Goal: Task Accomplishment & Management: Use online tool/utility

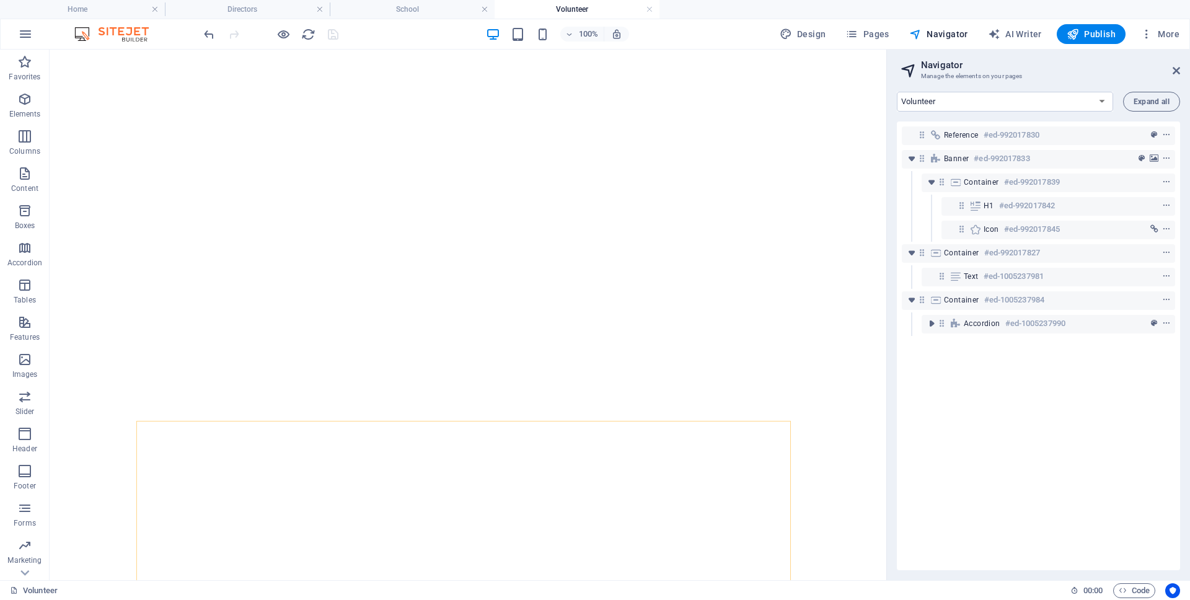
select select "17985183-en"
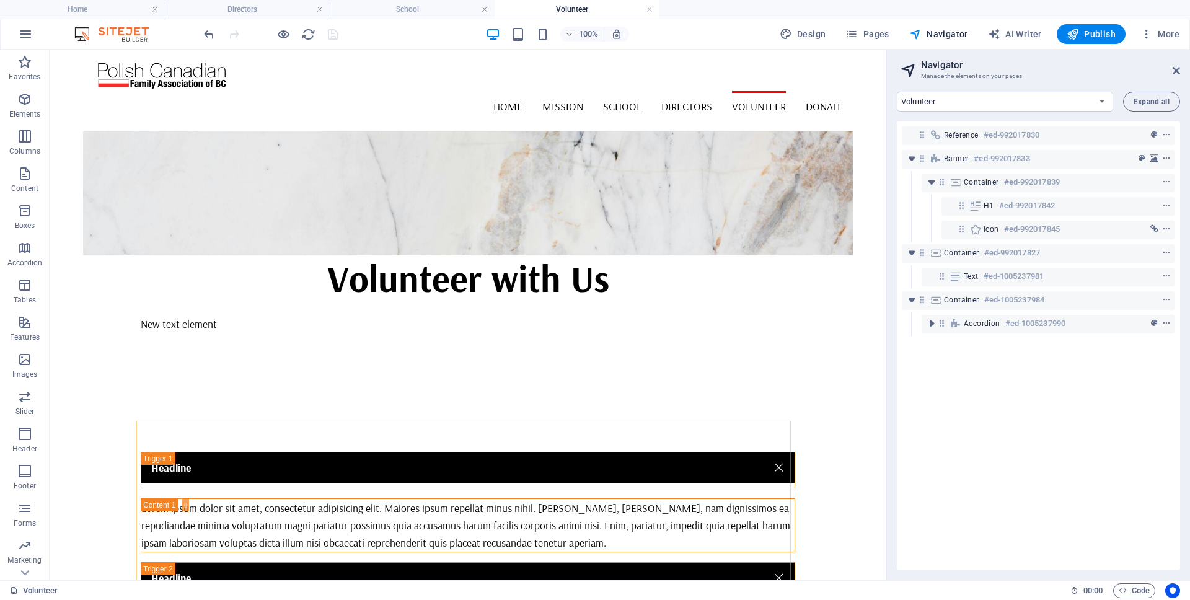
click at [192, 315] on div "New text element" at bounding box center [468, 323] width 655 height 17
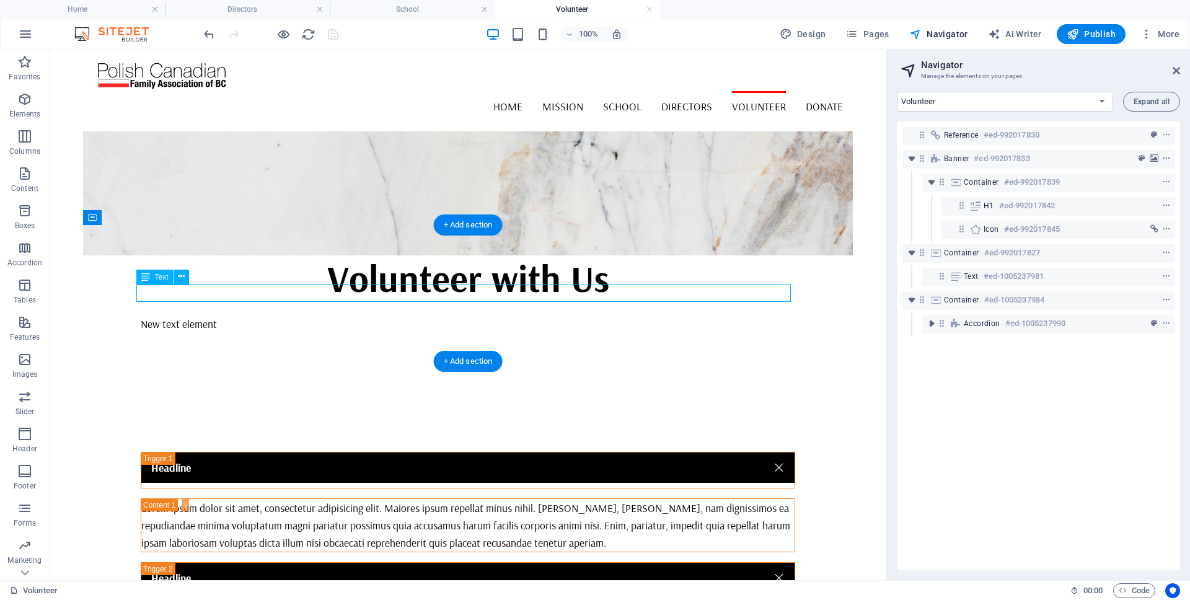
click at [192, 315] on div "New text element" at bounding box center [468, 323] width 655 height 17
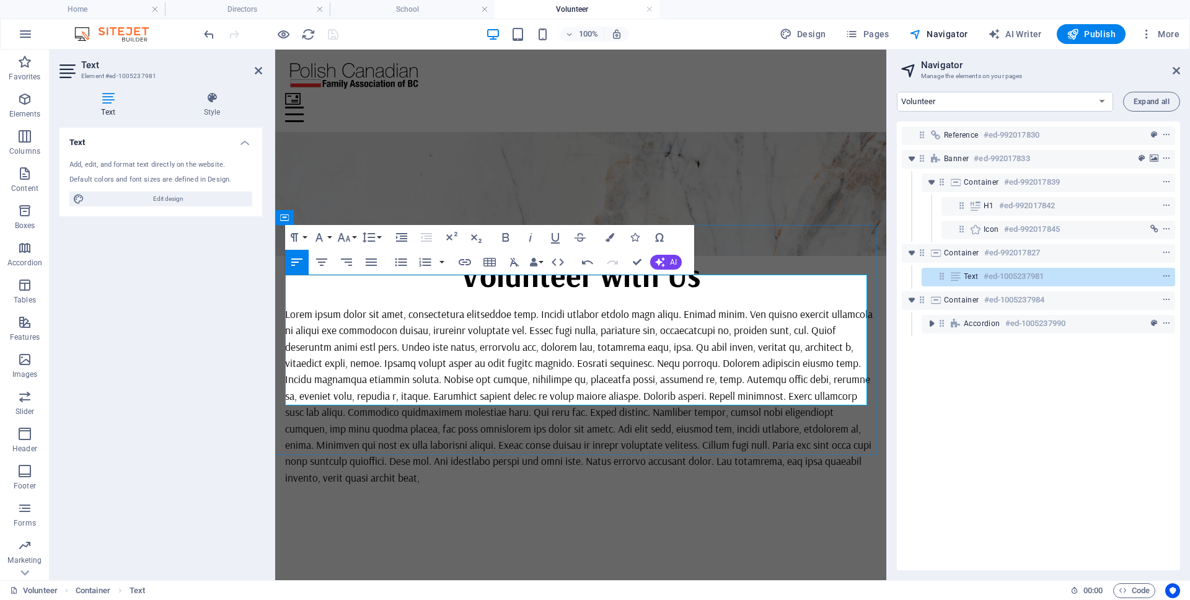
scroll to position [17323, 1]
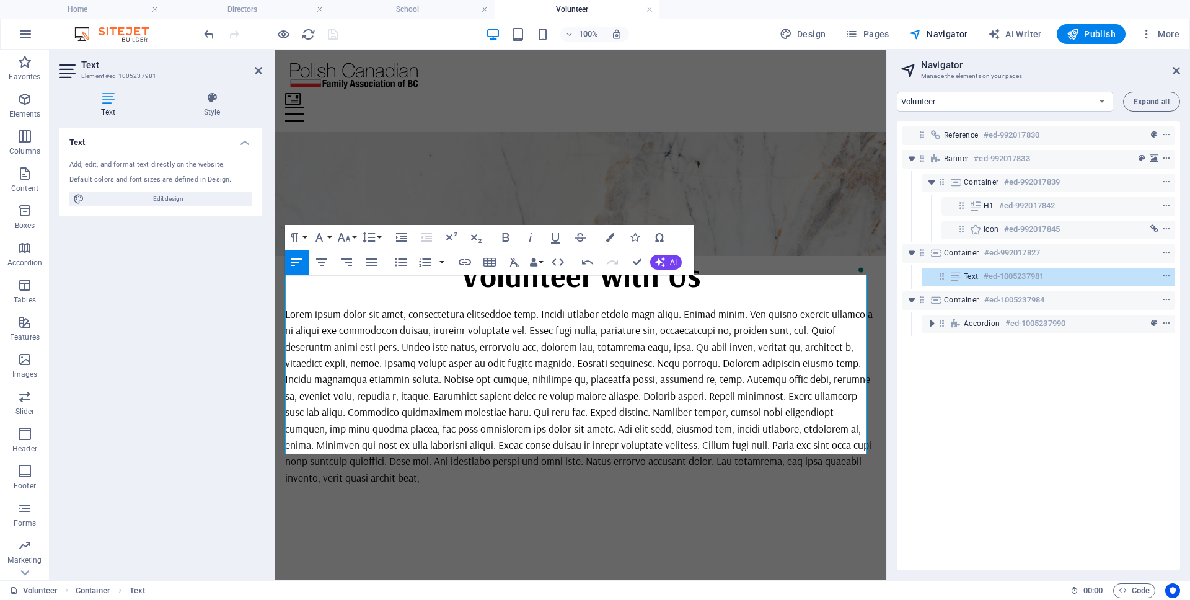
click at [1022, 481] on div "Reference #ed-992017830 Banner #ed-992017833 Container #ed-992017839 H1 #ed-992…" at bounding box center [1038, 345] width 283 height 449
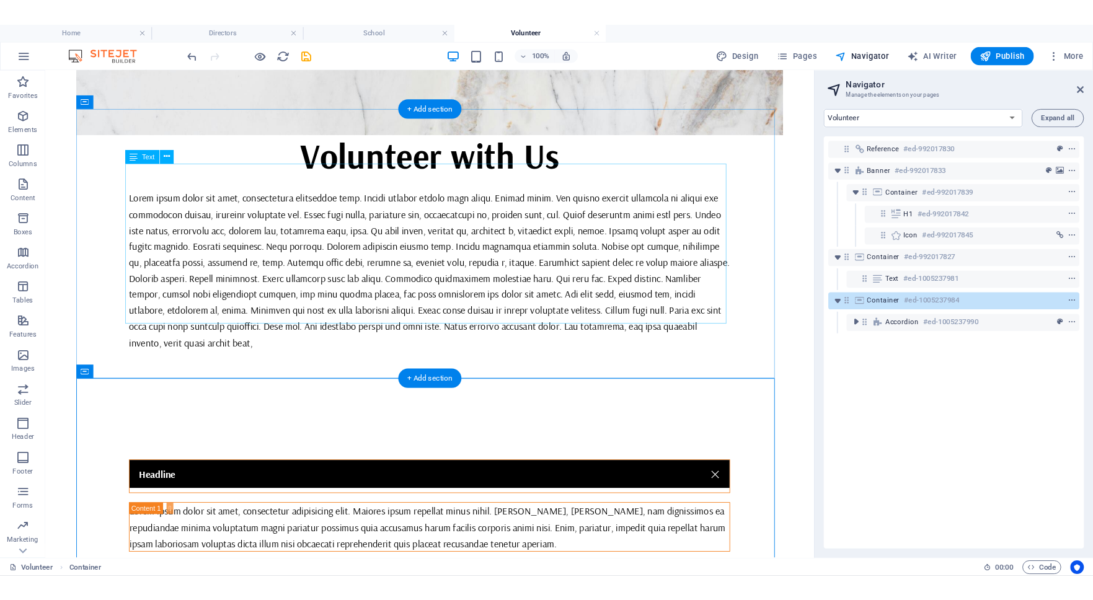
scroll to position [133, 0]
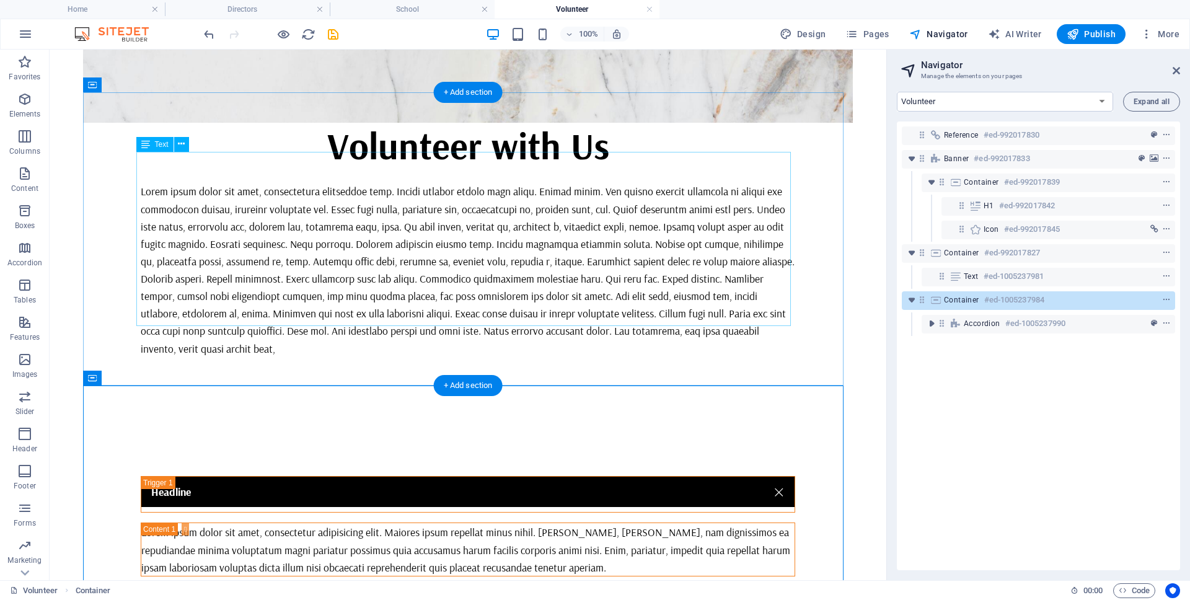
click at [184, 317] on div at bounding box center [468, 269] width 655 height 174
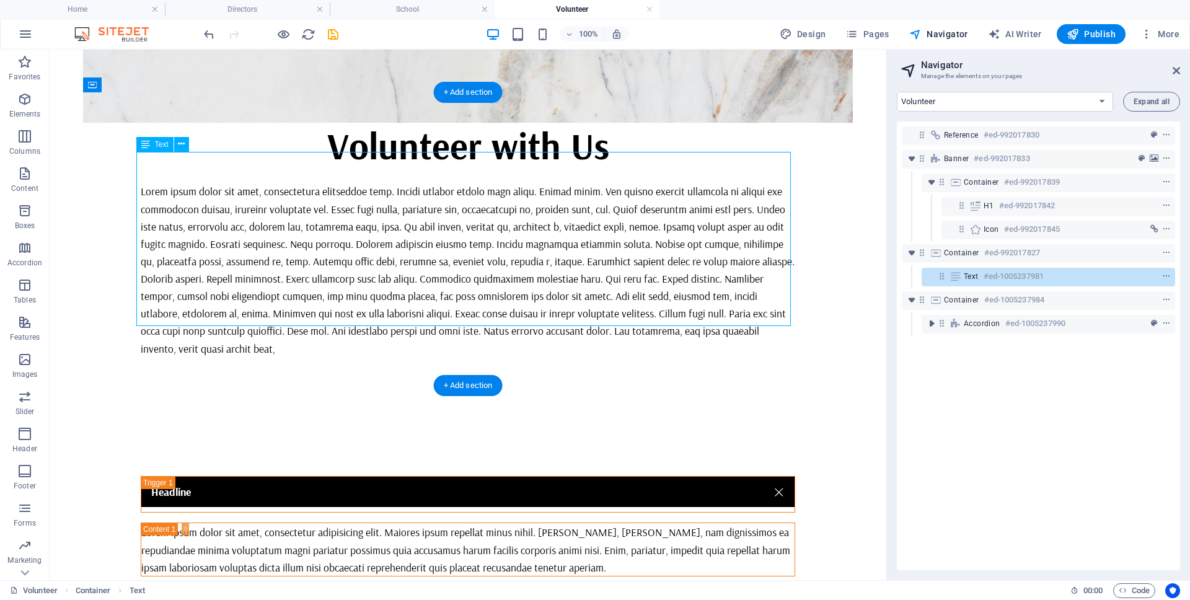
click at [184, 317] on div at bounding box center [468, 269] width 655 height 174
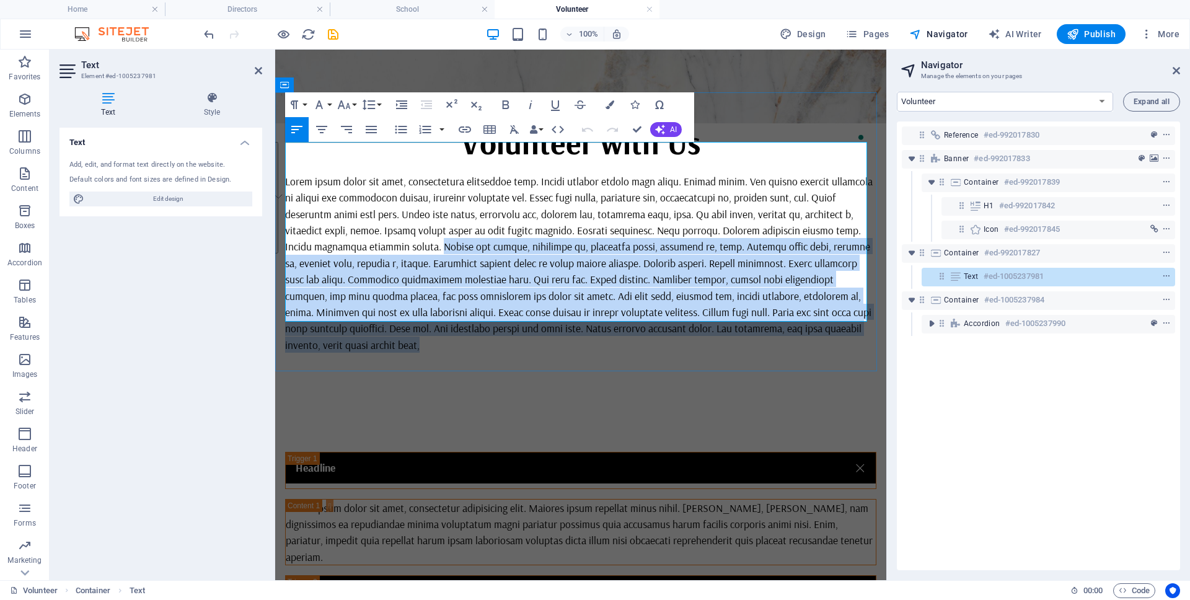
drag, startPoint x: 358, startPoint y: 304, endPoint x: 430, endPoint y: 218, distance: 112.6
click at [430, 218] on p "To enrich screen reader interactions, please activate Accessibility in Grammarl…" at bounding box center [580, 263] width 591 height 180
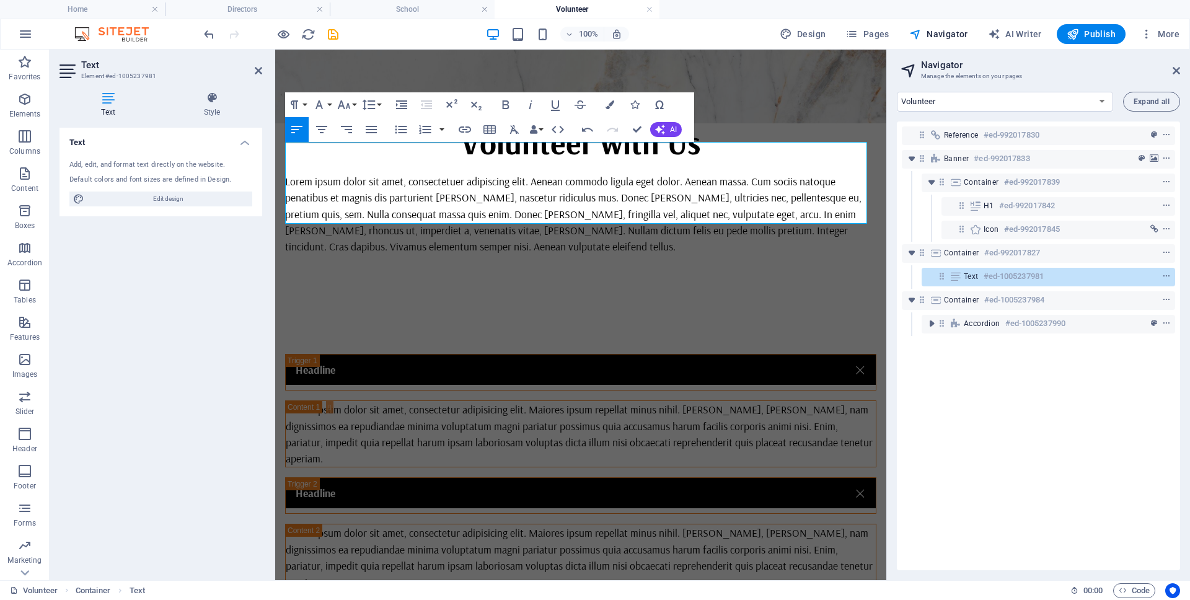
click at [1117, 484] on div "Reference #ed-992017830 Banner #ed-992017833 Container #ed-992017839 H1 #ed-992…" at bounding box center [1038, 345] width 283 height 449
click at [758, 270] on div "Lorem ipsum dolor sit amet, consectetuer adipiscing elit. Aenean commodo ligula…" at bounding box center [580, 213] width 611 height 181
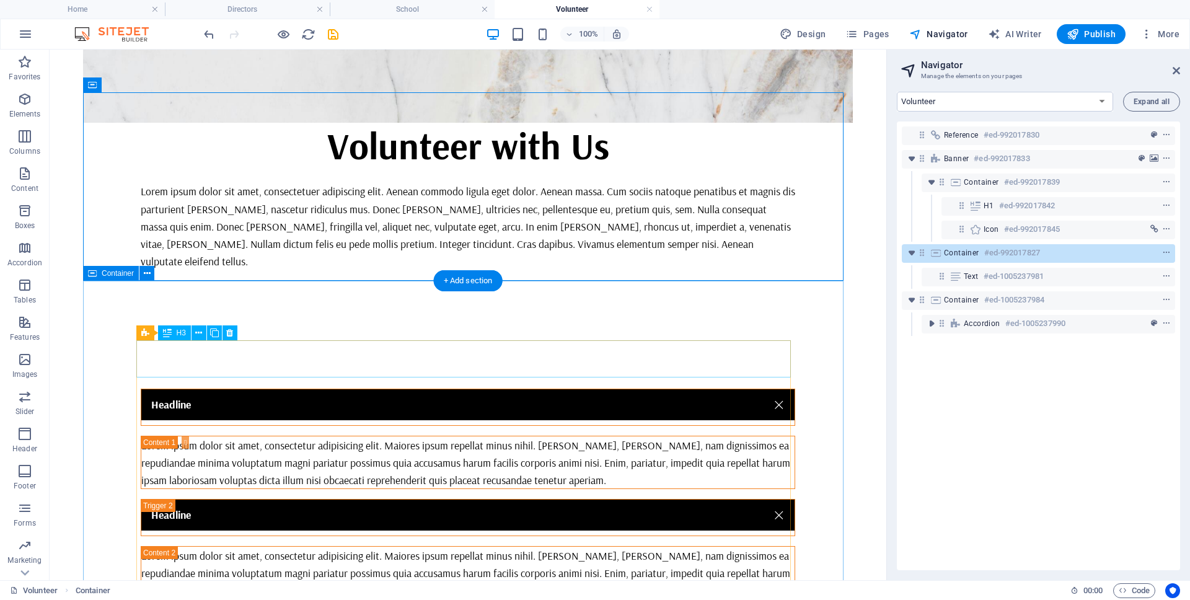
click at [174, 389] on div "Headline" at bounding box center [468, 407] width 655 height 37
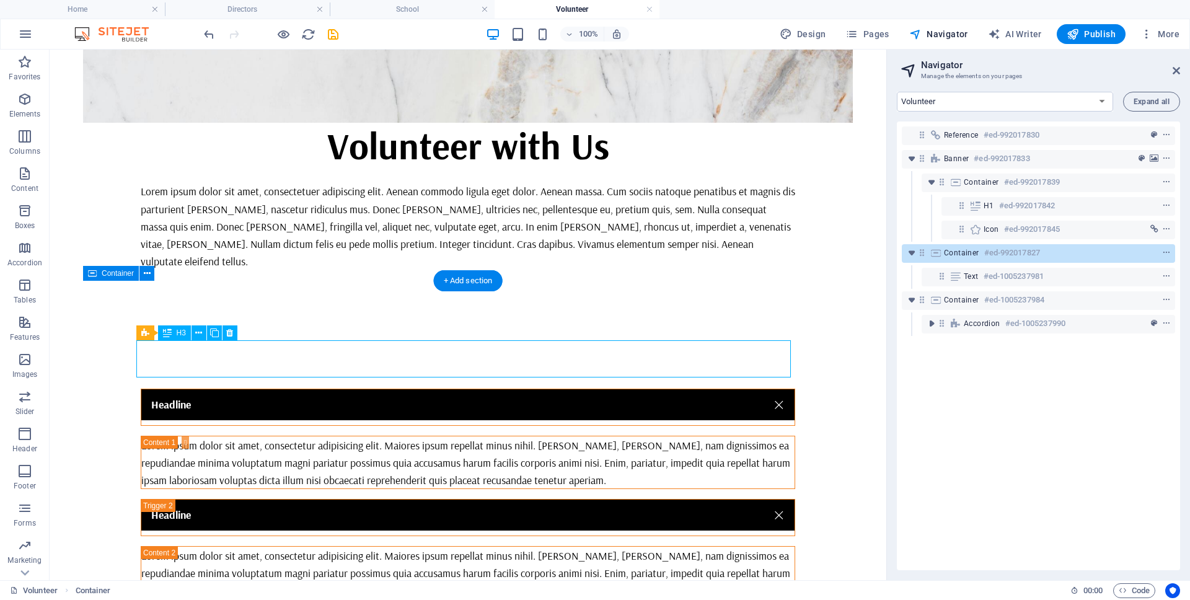
click at [174, 389] on div "Headline" at bounding box center [468, 407] width 655 height 37
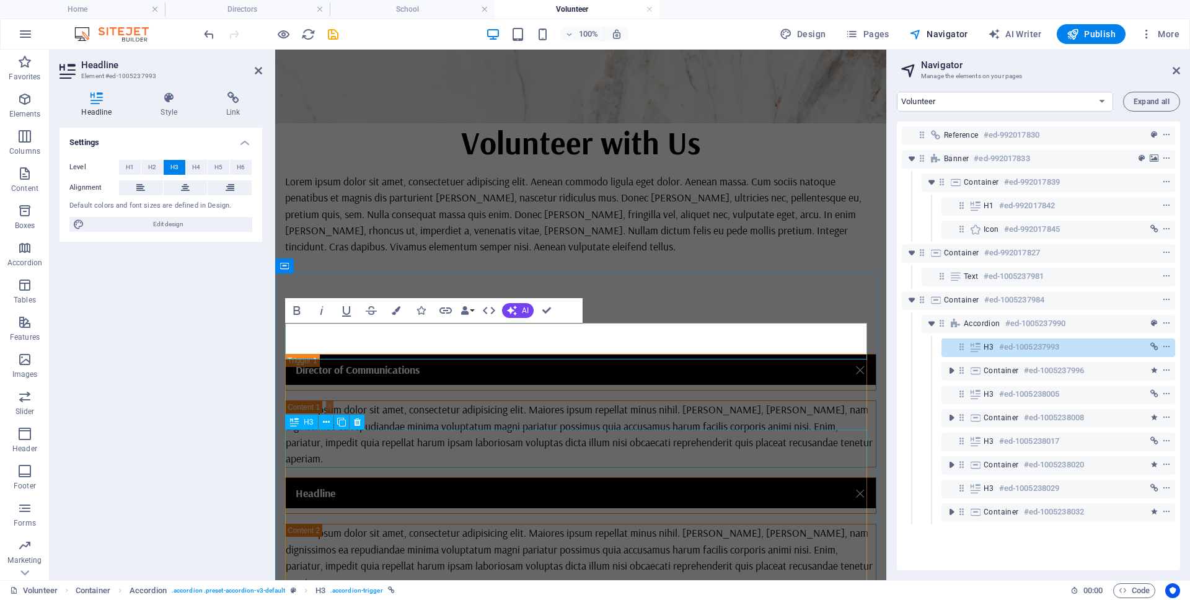
click at [332, 477] on div "Headline" at bounding box center [580, 495] width 591 height 37
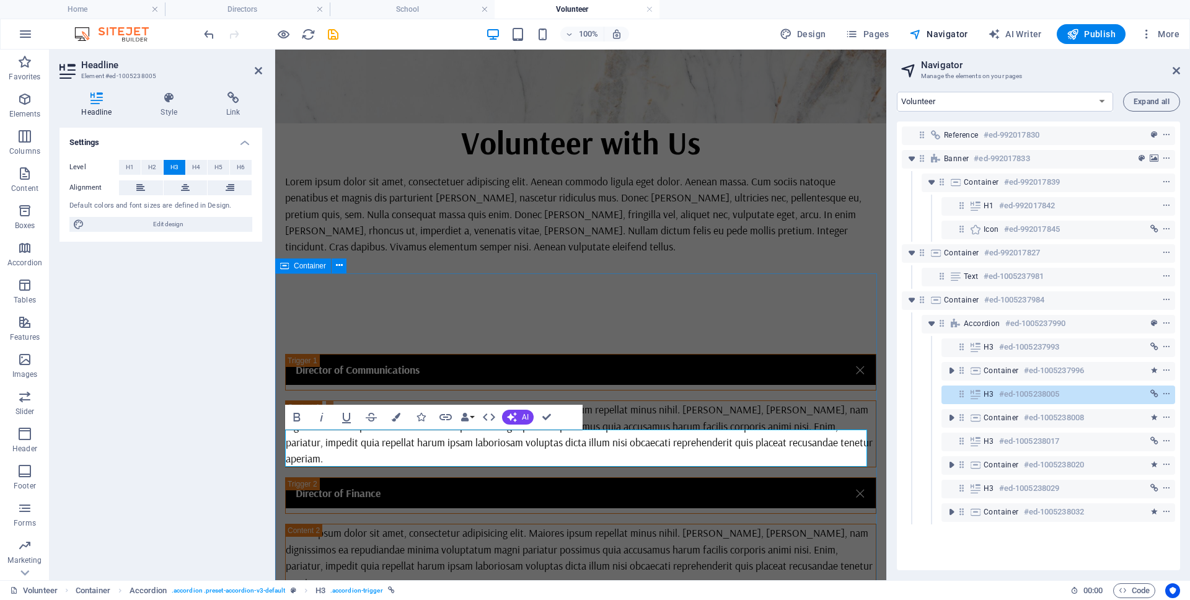
click at [834, 304] on div "Director of Communications Lorem ipsum dolor sit amet, consectetur adipisicing …" at bounding box center [580, 593] width 611 height 578
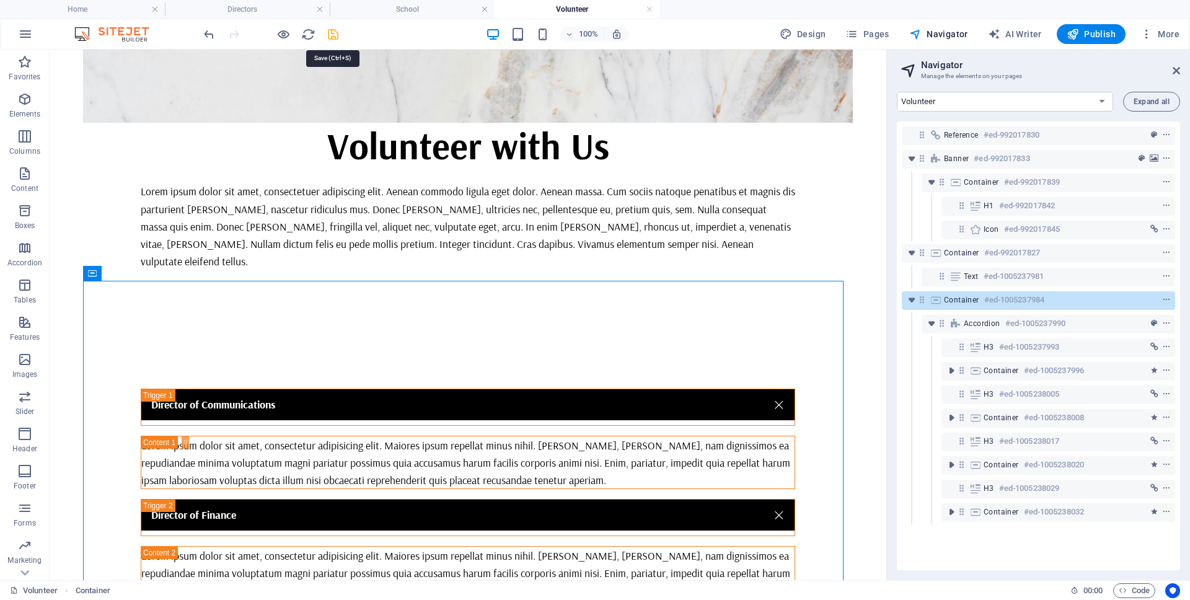
click at [333, 35] on icon "save" at bounding box center [333, 34] width 14 height 14
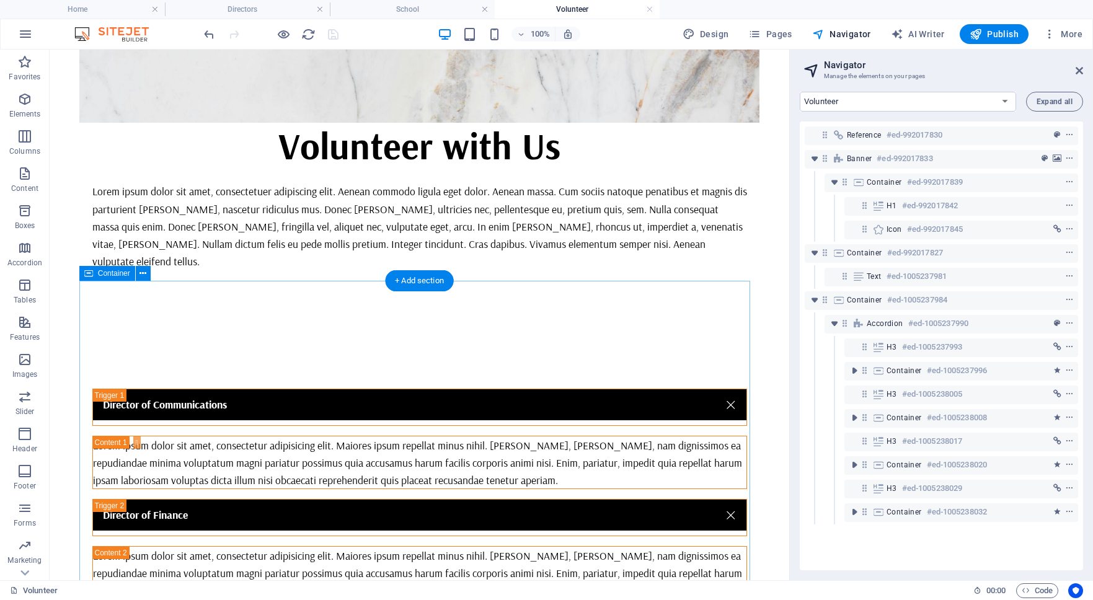
click at [453, 329] on div "Director of Communications Lorem ipsum dolor sit amet, consectetur adipisicing …" at bounding box center [419, 601] width 681 height 545
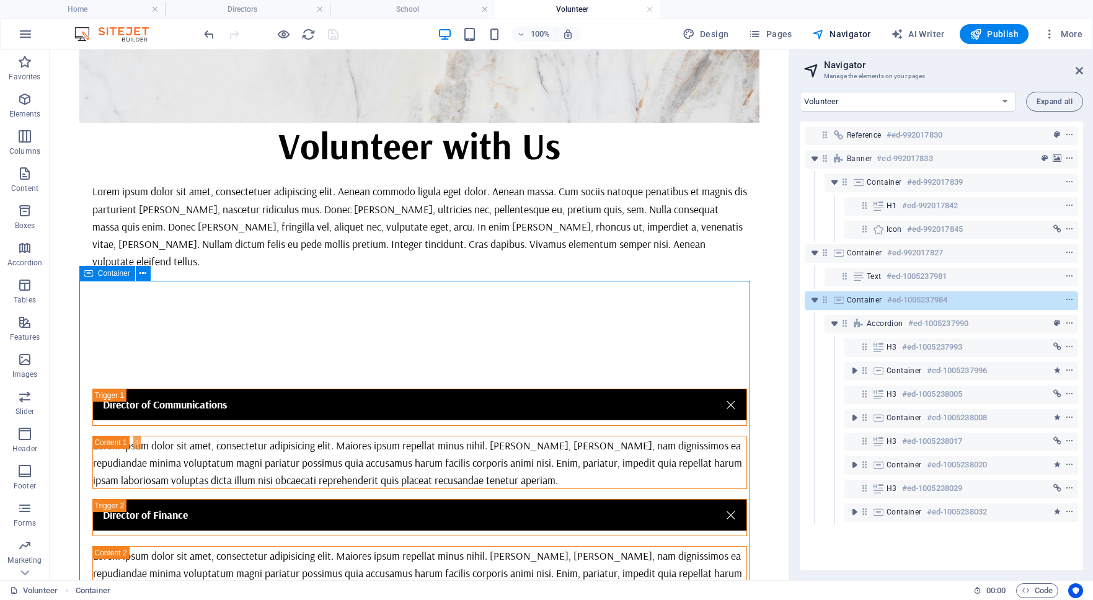
click at [125, 273] on span "Container" at bounding box center [114, 273] width 32 height 7
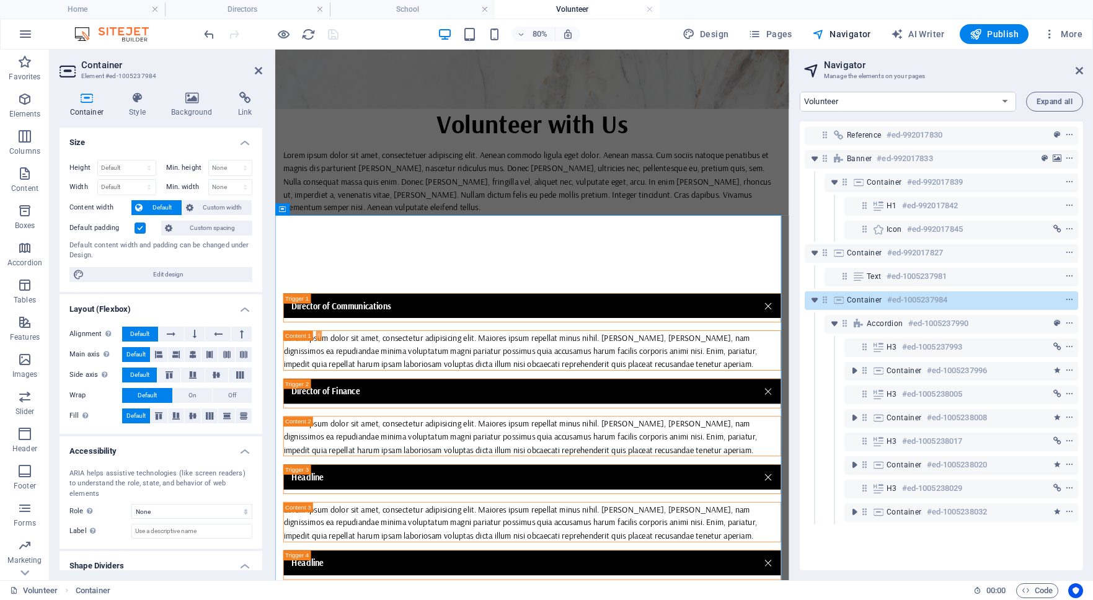
click at [140, 224] on label at bounding box center [140, 228] width 11 height 11
click at [0, 0] on input "Default padding" at bounding box center [0, 0] width 0 height 0
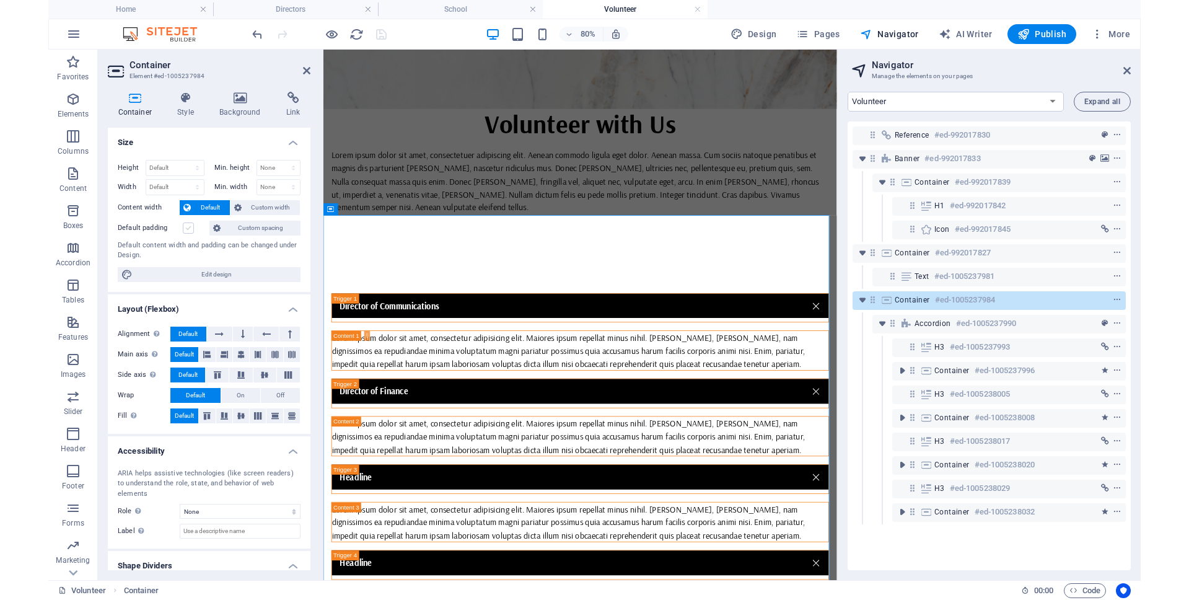
scroll to position [95, 0]
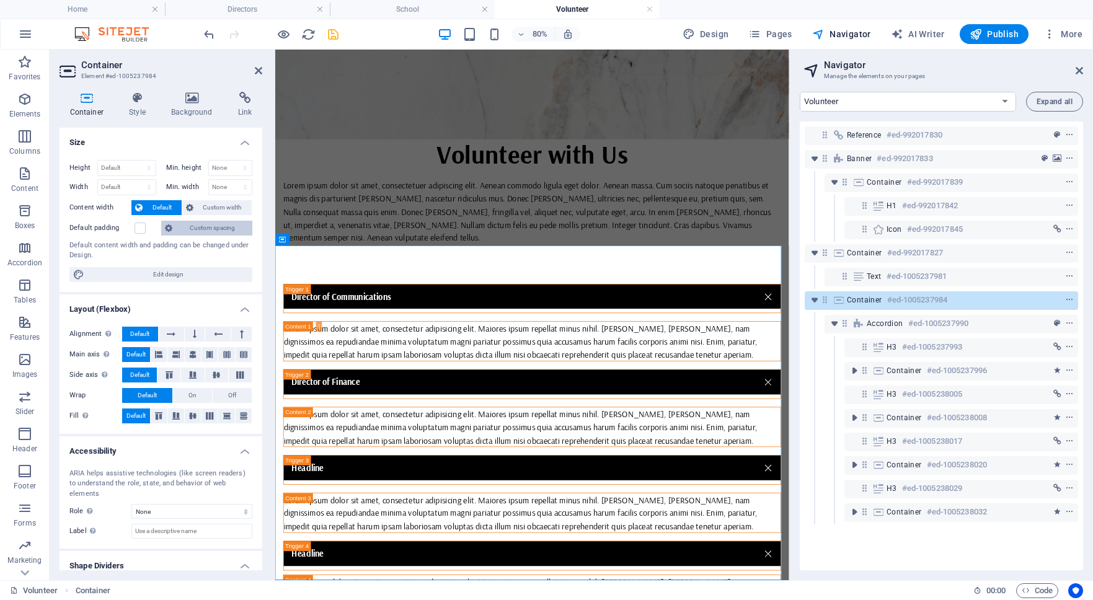
click at [210, 229] on span "Custom spacing" at bounding box center [212, 228] width 73 height 15
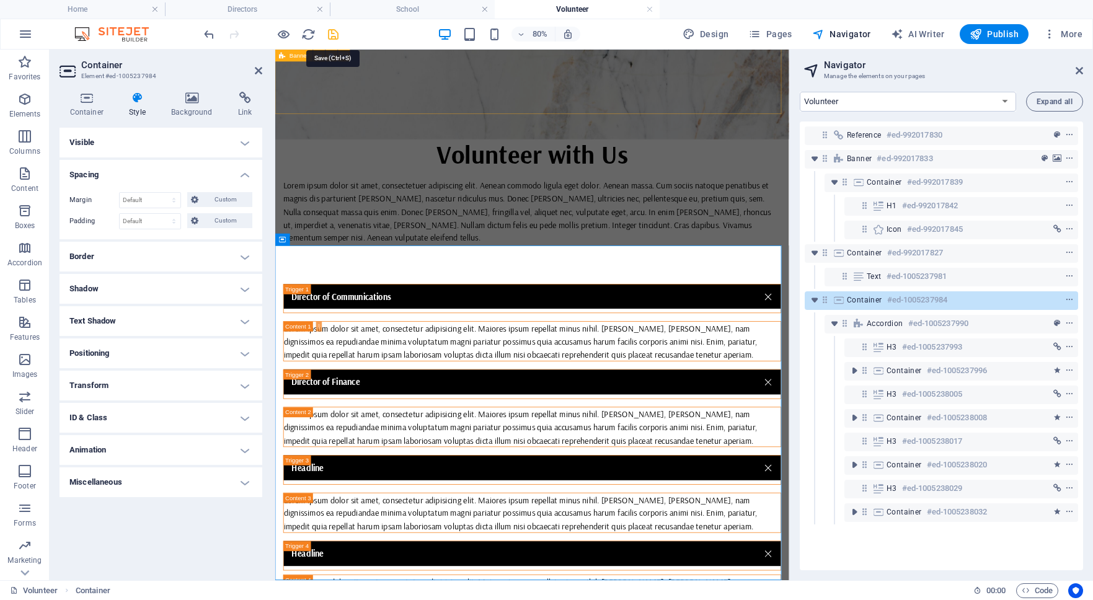
click at [333, 31] on icon "save" at bounding box center [333, 34] width 14 height 14
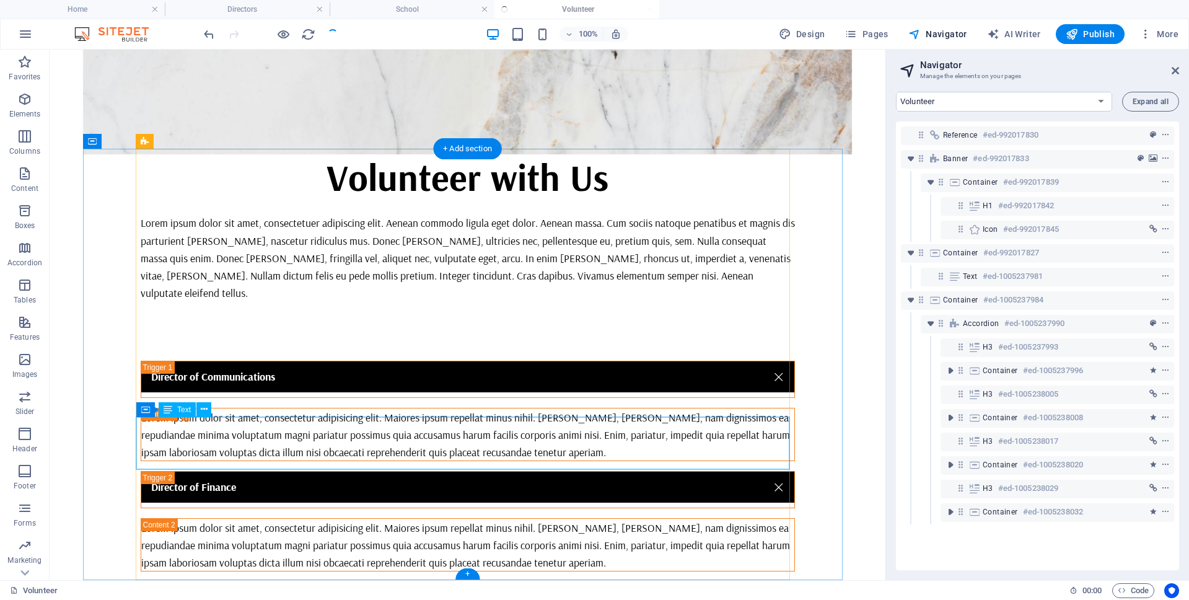
scroll to position [265, 0]
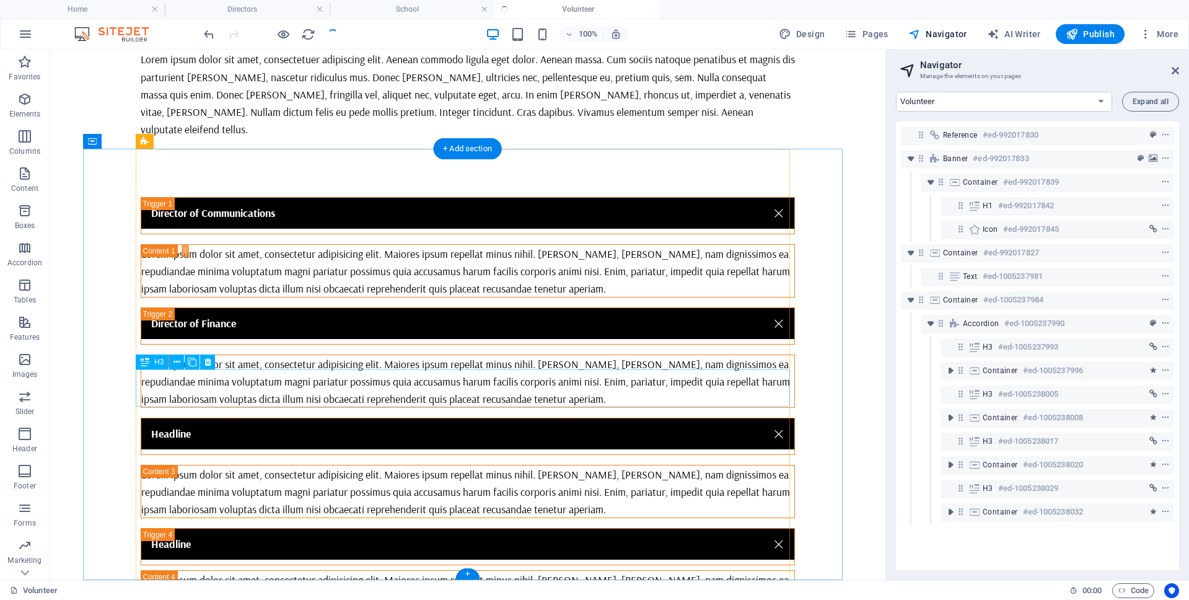
click at [173, 418] on div "Headline" at bounding box center [468, 436] width 655 height 37
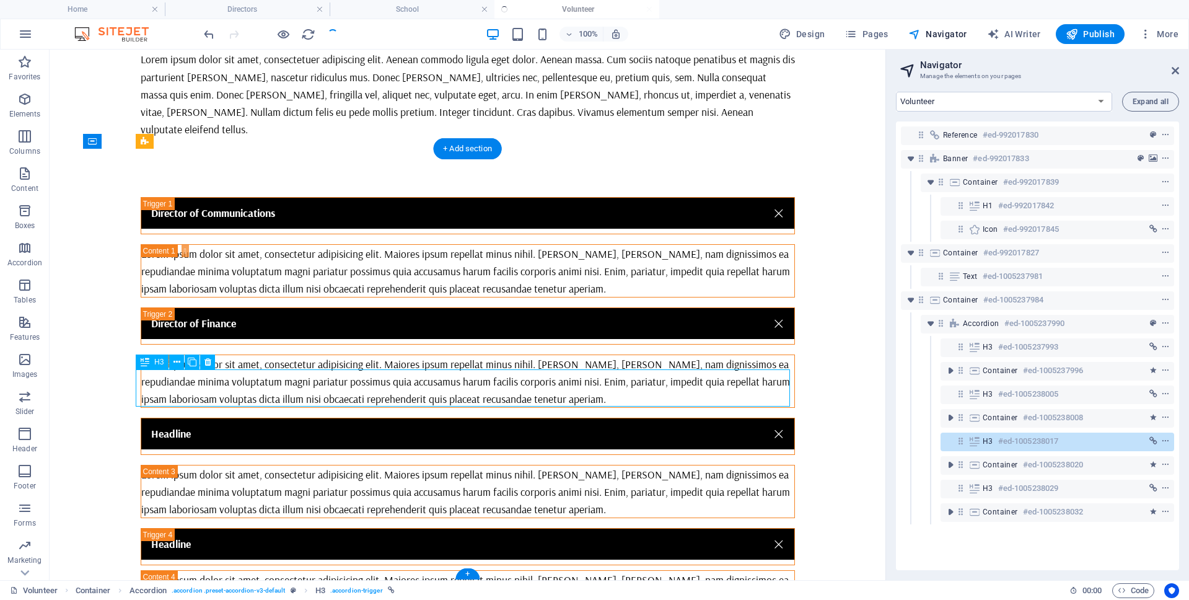
click at [173, 418] on div "Headline" at bounding box center [468, 436] width 655 height 37
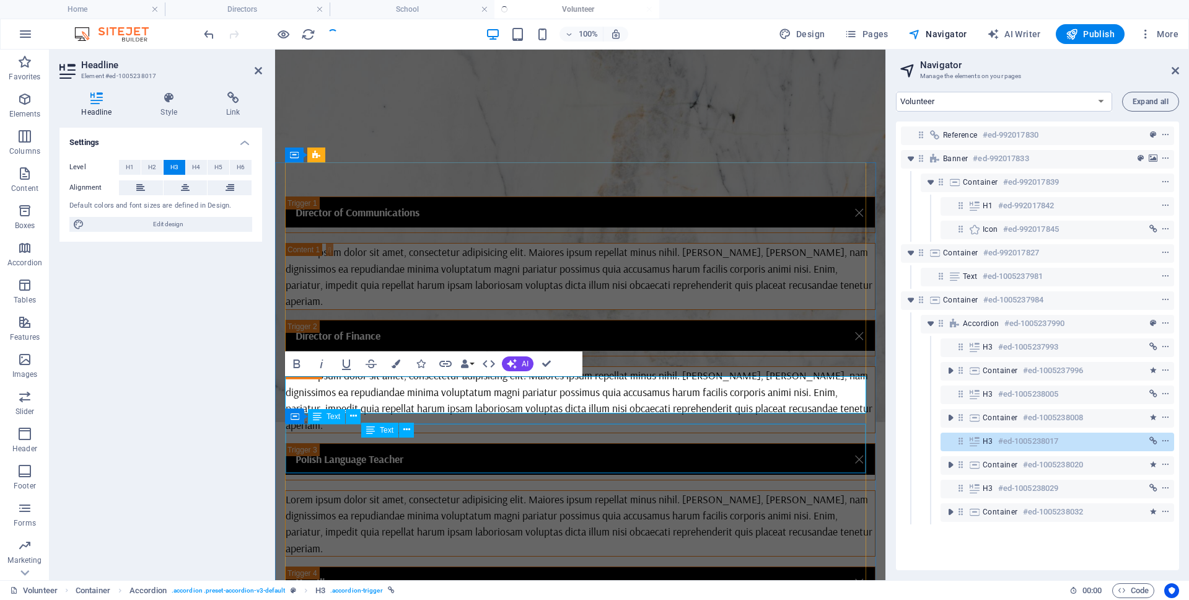
scroll to position [244, 0]
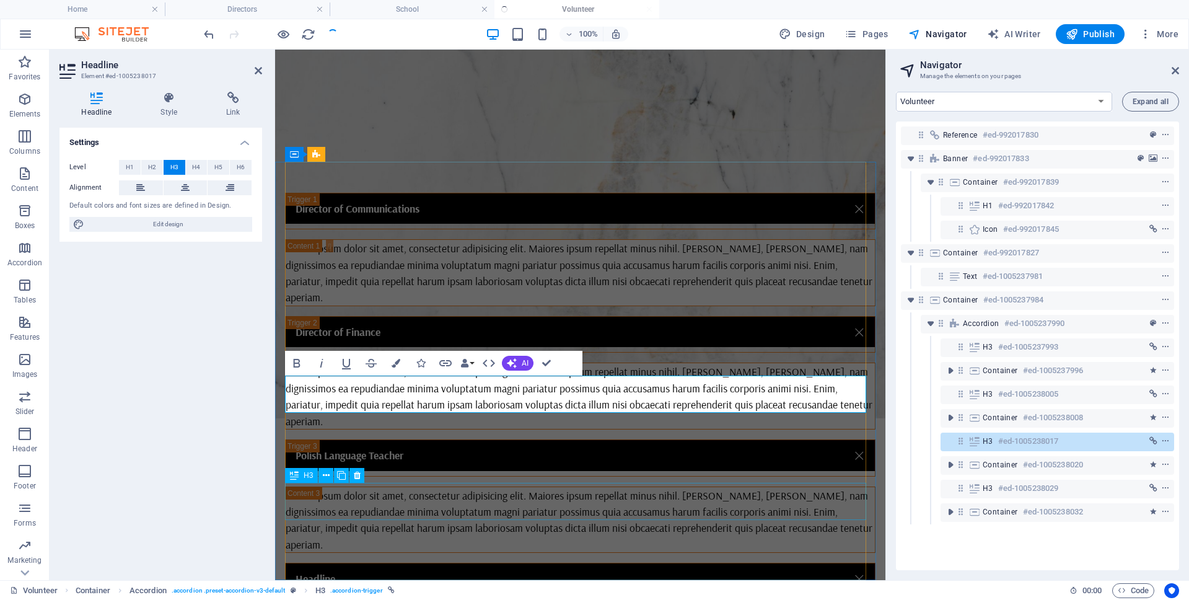
click at [322, 563] on div "Headline" at bounding box center [580, 581] width 591 height 37
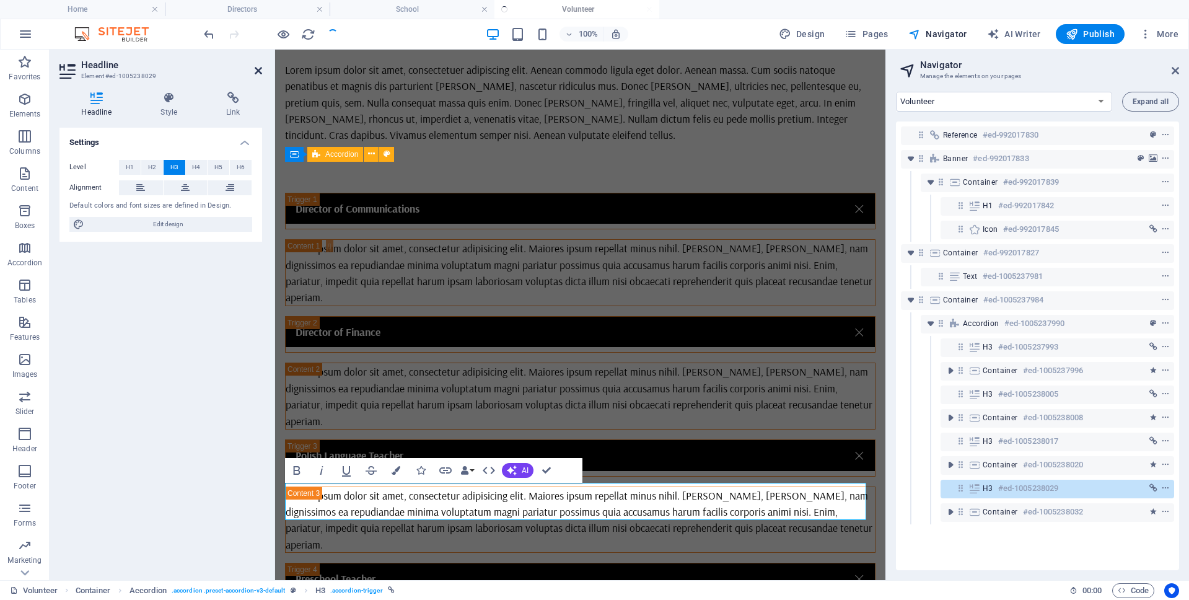
click at [255, 66] on icon at bounding box center [258, 71] width 7 height 10
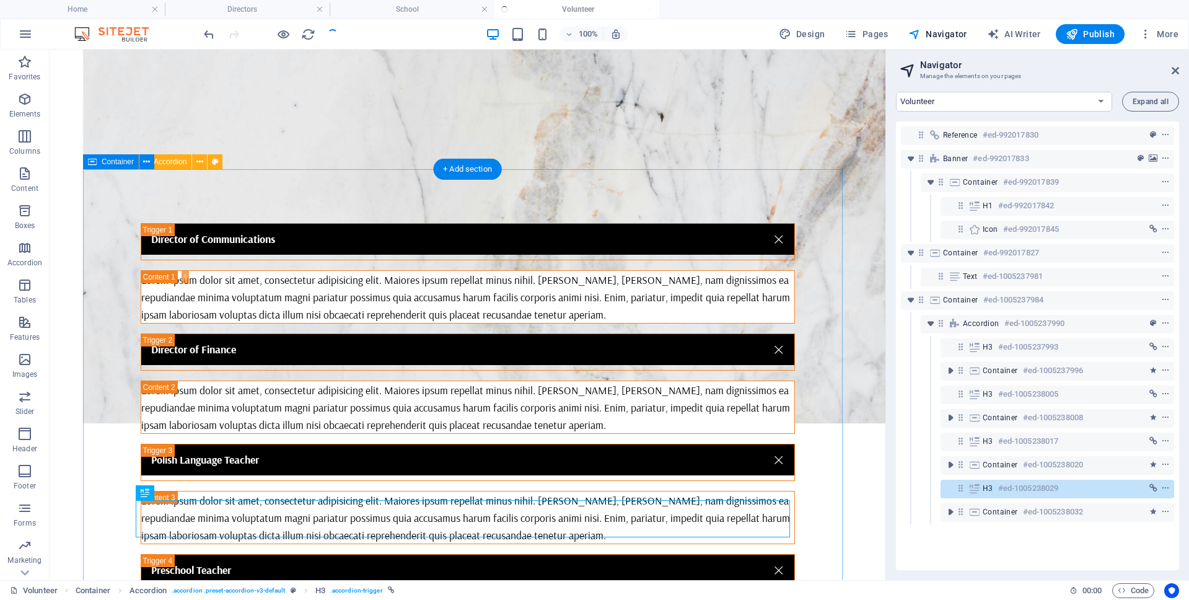
scroll to position [265, 0]
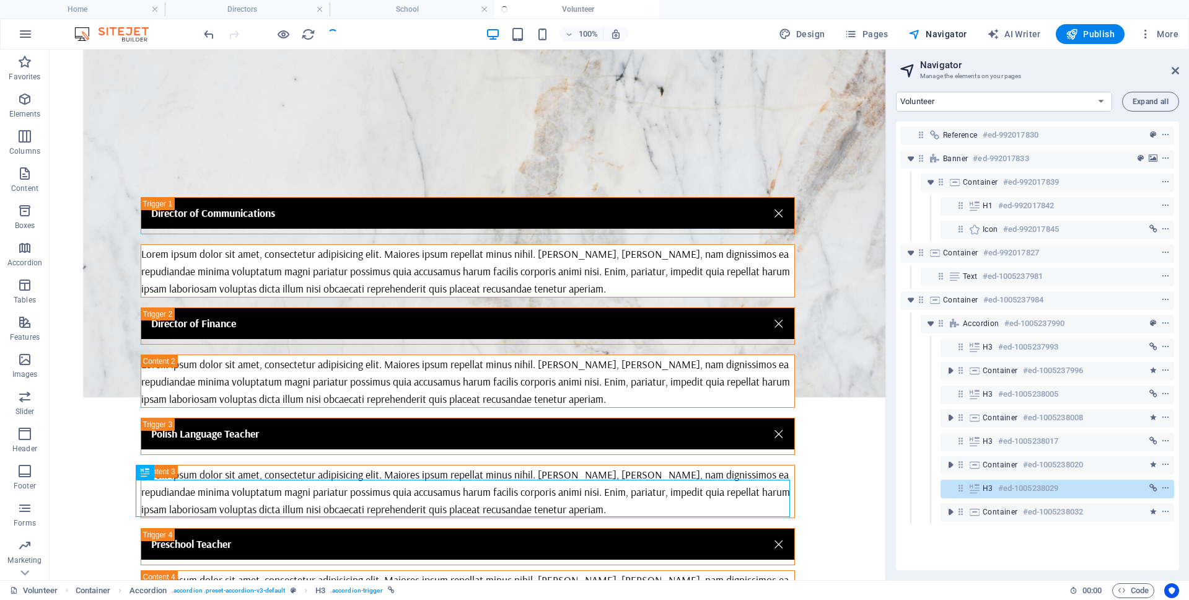
click at [267, 245] on div "Lorem ipsum dolor sit amet, consectetur adipisicing elit. Maiores ipsum repella…" at bounding box center [467, 271] width 653 height 52
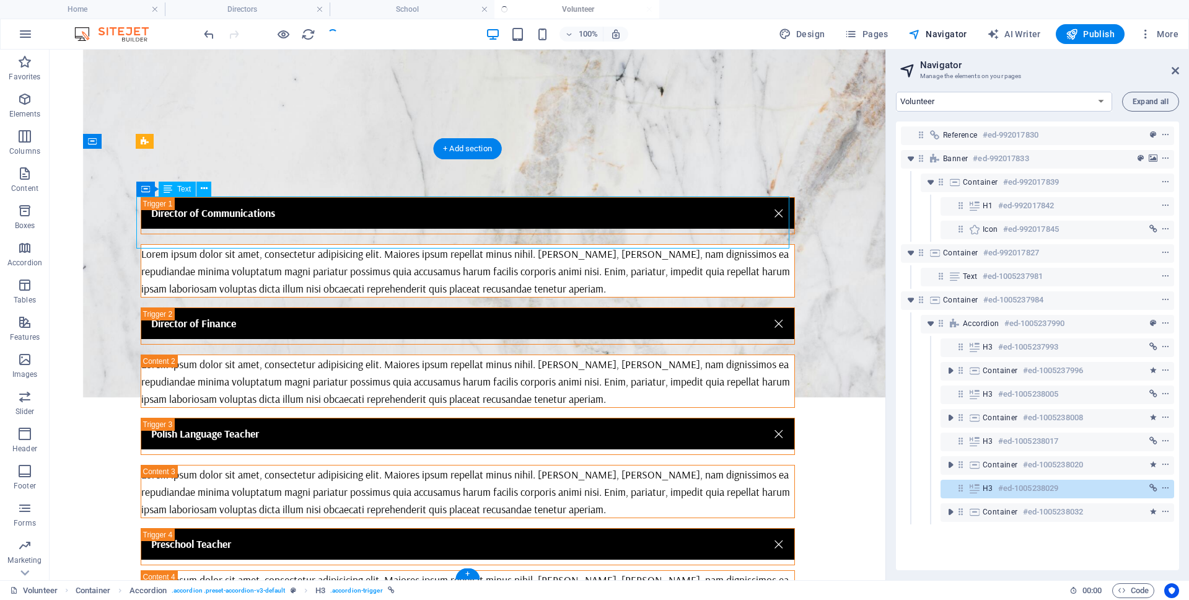
click at [267, 245] on div "Lorem ipsum dolor sit amet, consectetur adipisicing elit. Maiores ipsum repella…" at bounding box center [467, 271] width 653 height 52
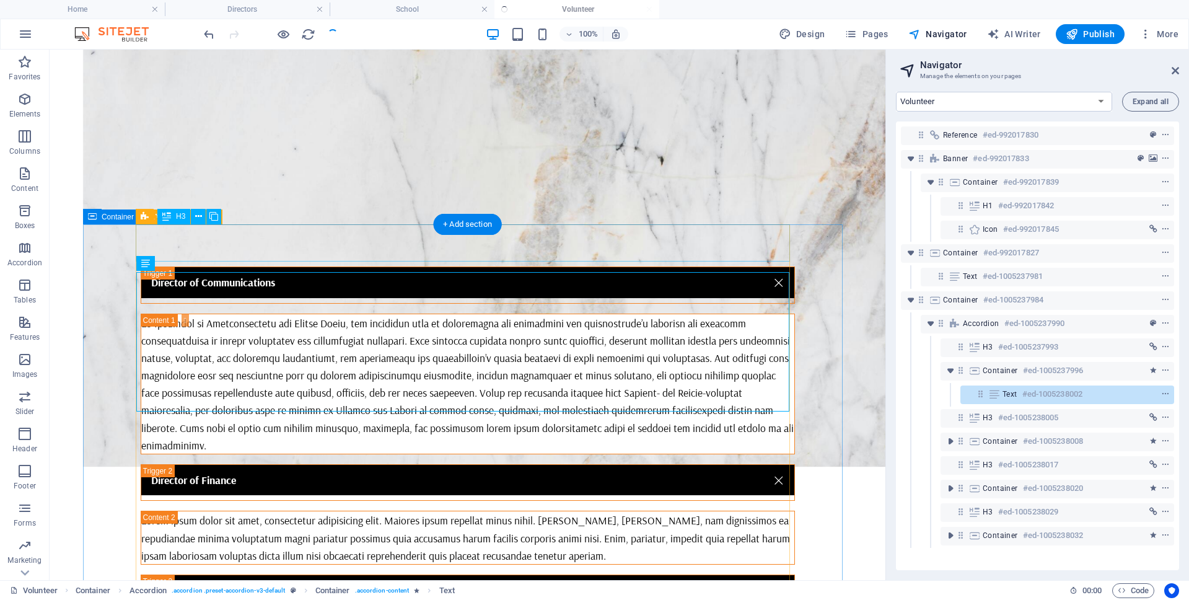
scroll to position [190, 0]
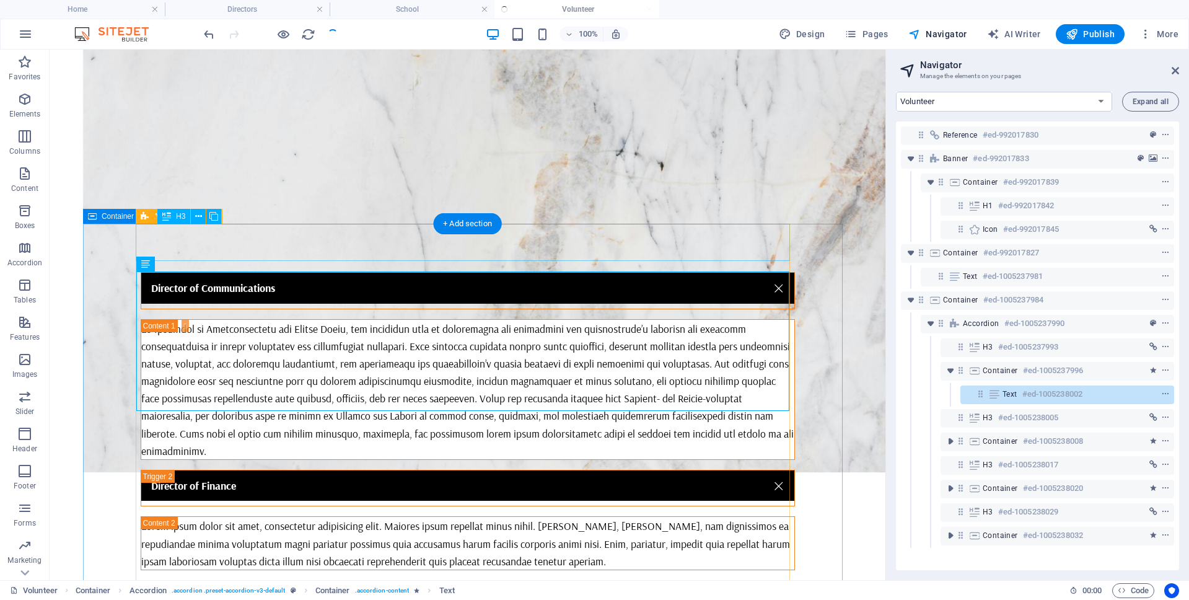
click at [697, 272] on div "Director of Communications" at bounding box center [468, 290] width 655 height 37
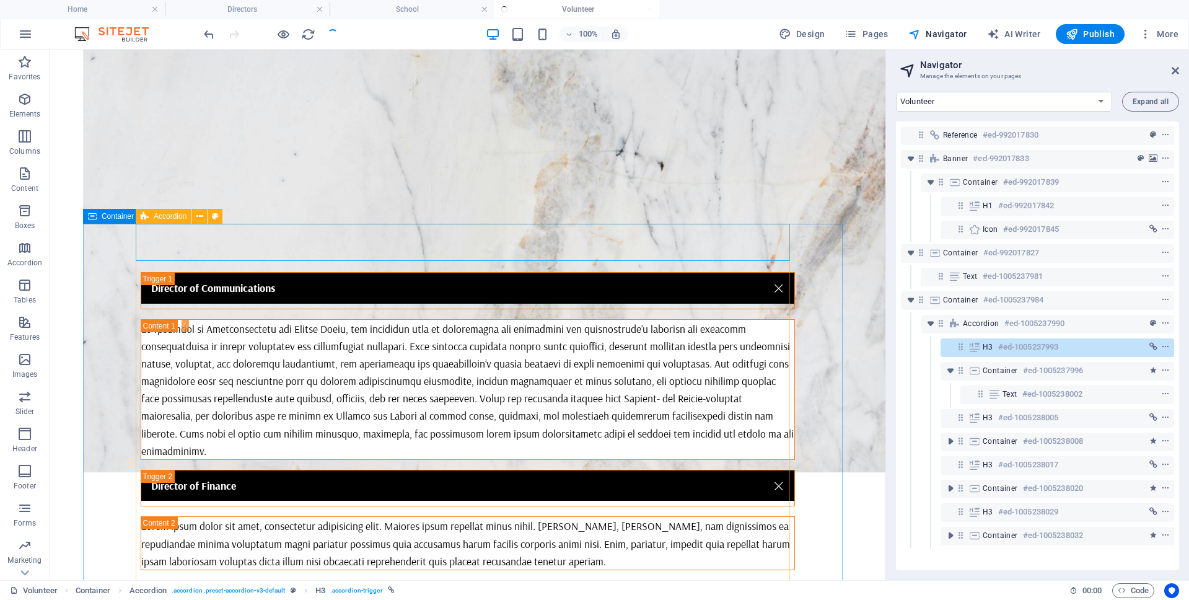
click at [155, 218] on span "Accordion" at bounding box center [170, 216] width 33 height 7
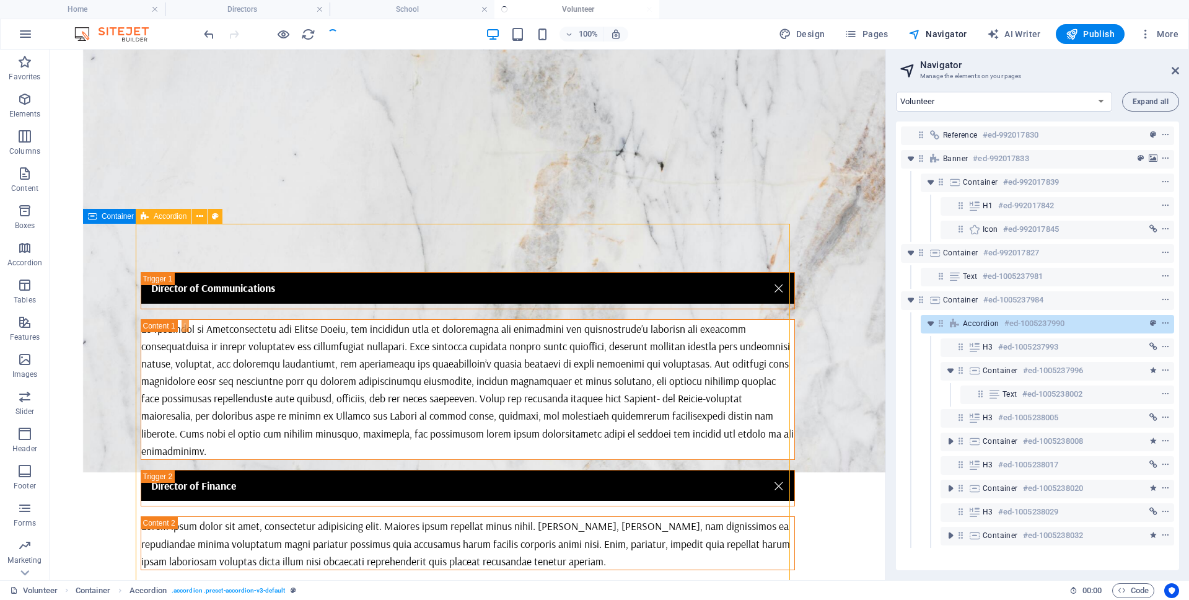
click at [155, 218] on span "Accordion" at bounding box center [170, 216] width 33 height 7
select select "rem"
select select "preset-accordion-v3-default"
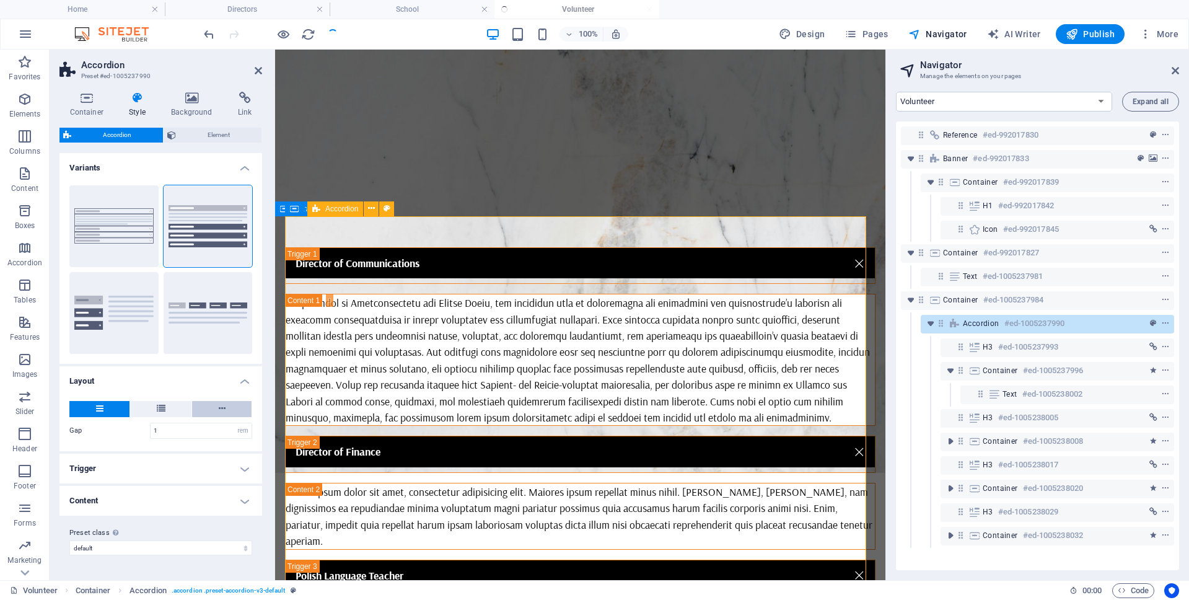
click at [232, 410] on button at bounding box center [222, 409] width 60 height 16
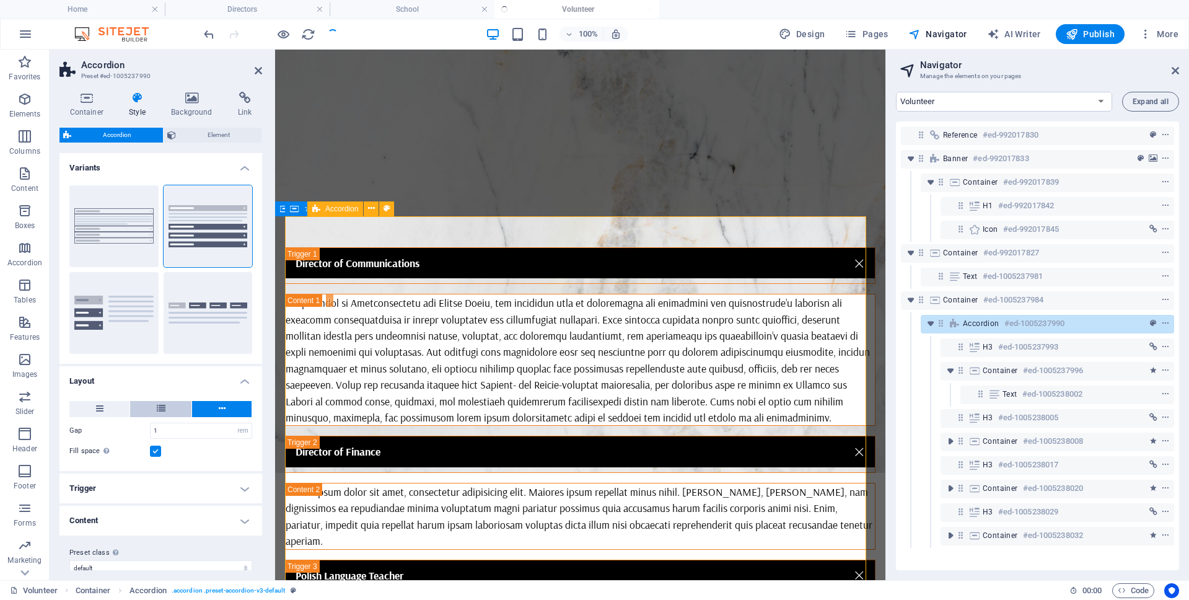
click at [142, 407] on button at bounding box center [160, 409] width 61 height 16
click at [100, 408] on icon at bounding box center [99, 408] width 7 height 15
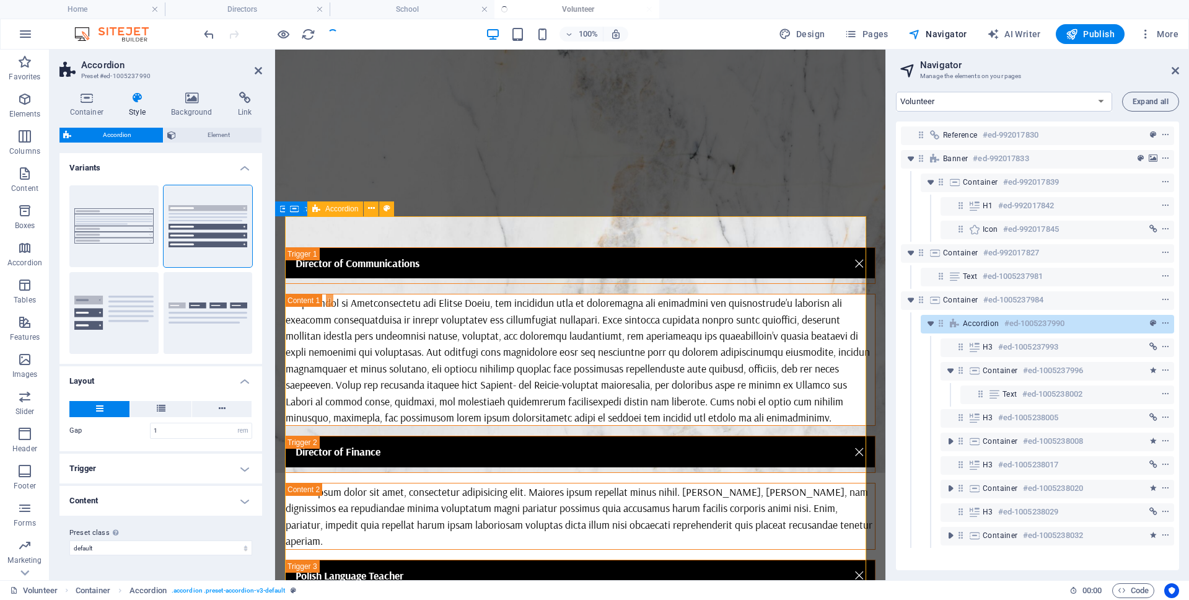
click at [156, 463] on h4 "Trigger" at bounding box center [161, 469] width 203 height 30
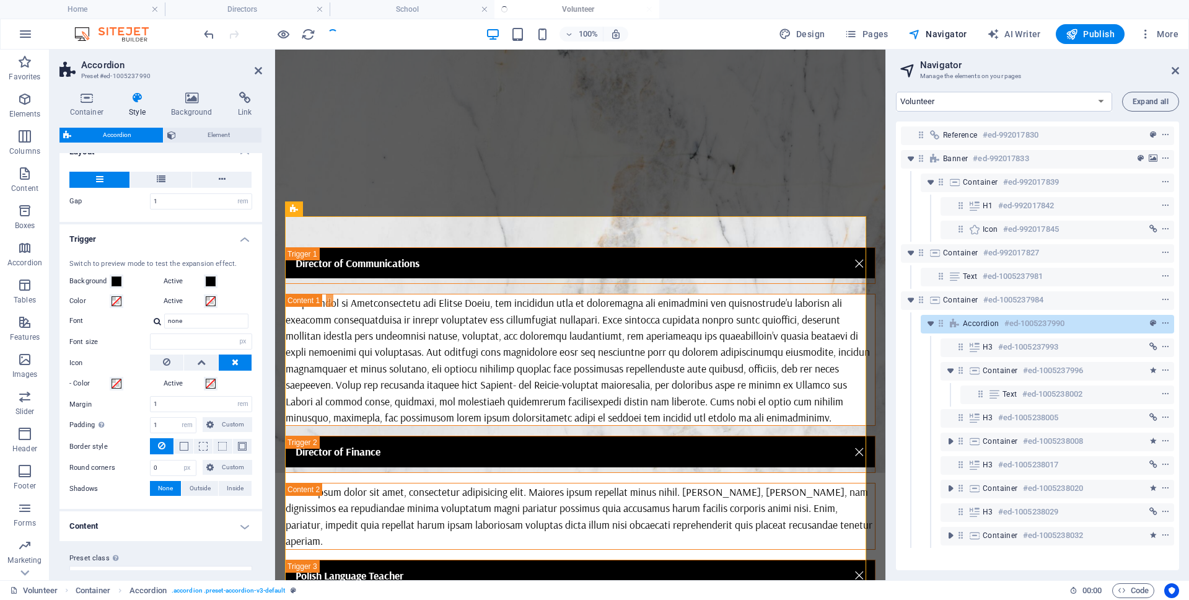
scroll to position [250, 0]
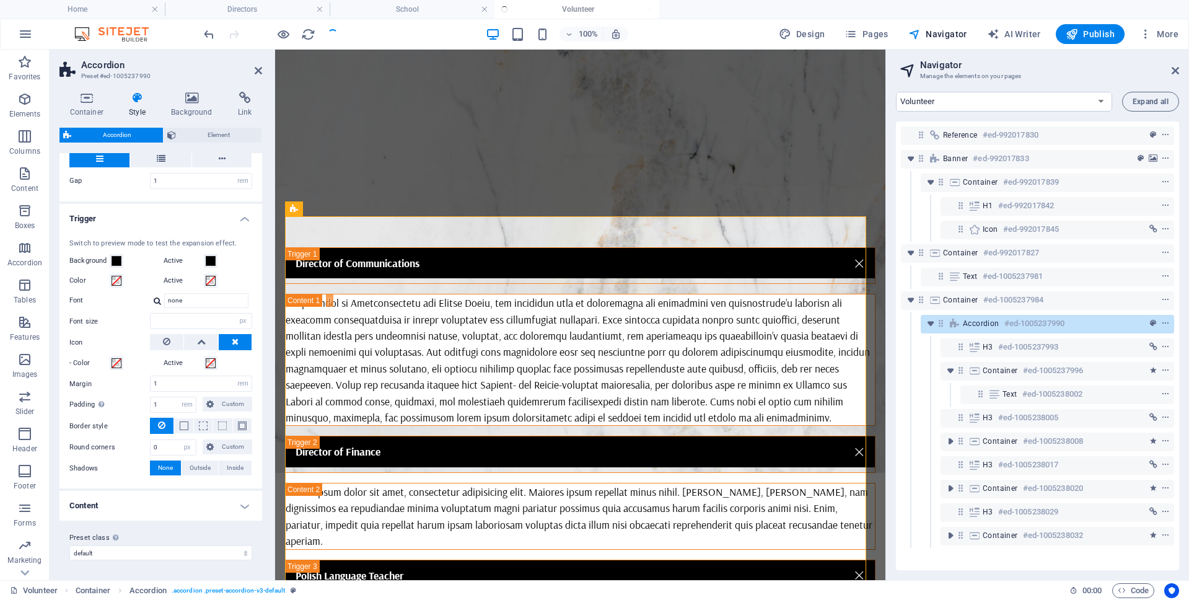
click at [149, 500] on h4 "Content" at bounding box center [161, 506] width 203 height 30
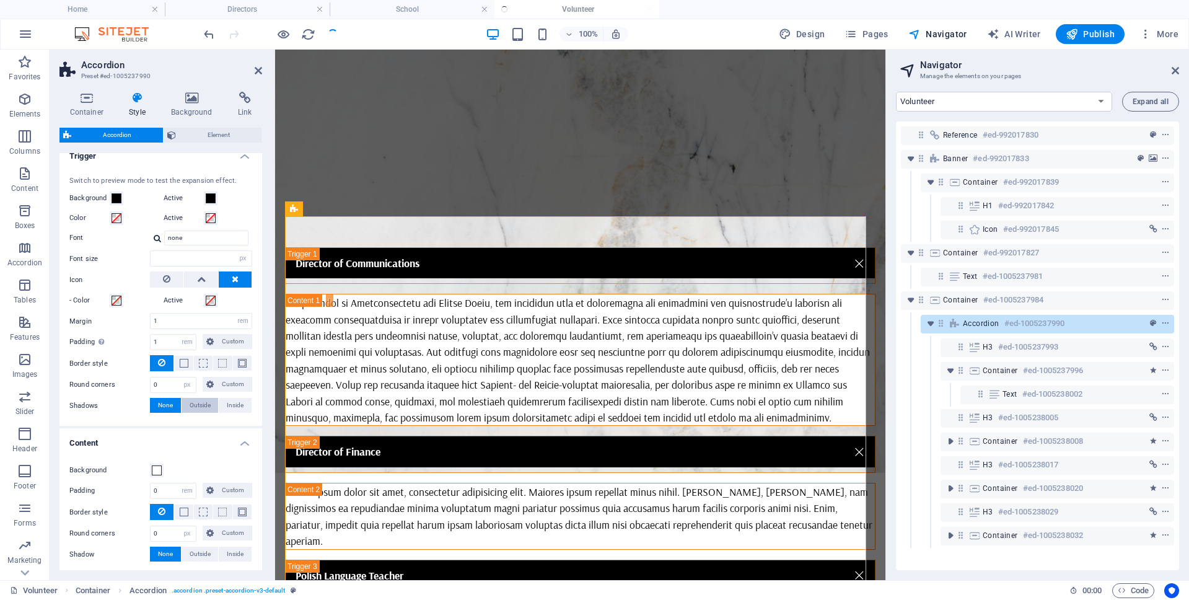
scroll to position [312, 0]
click at [117, 198] on span at bounding box center [117, 199] width 10 height 10
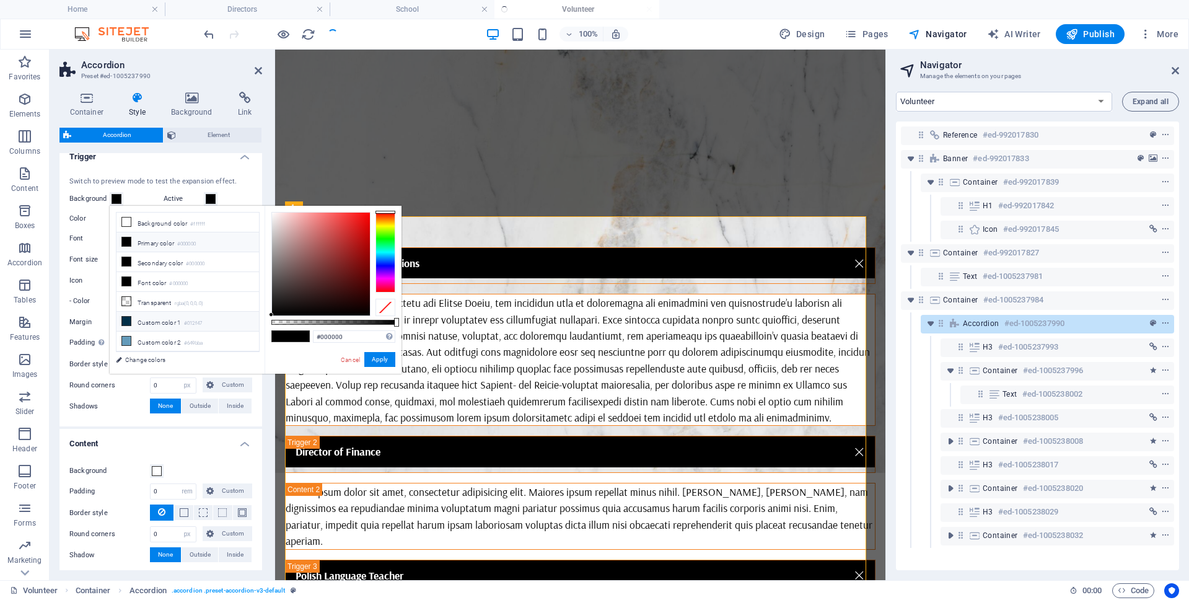
click at [128, 322] on icon at bounding box center [126, 321] width 9 height 9
type input "#012f47"
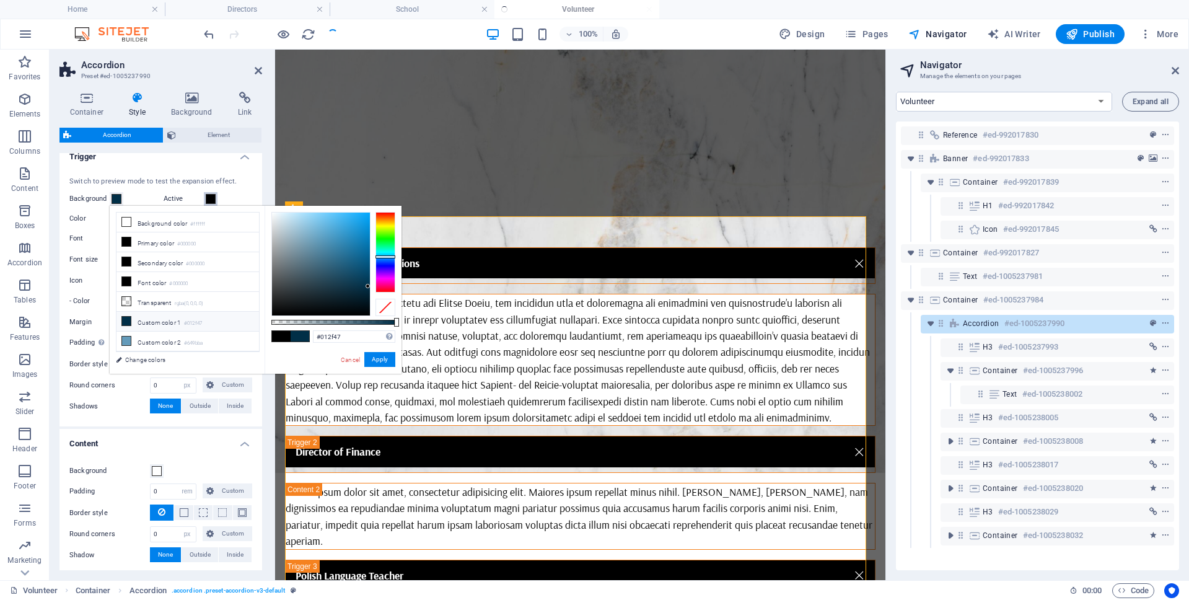
click at [212, 200] on span at bounding box center [211, 199] width 10 height 10
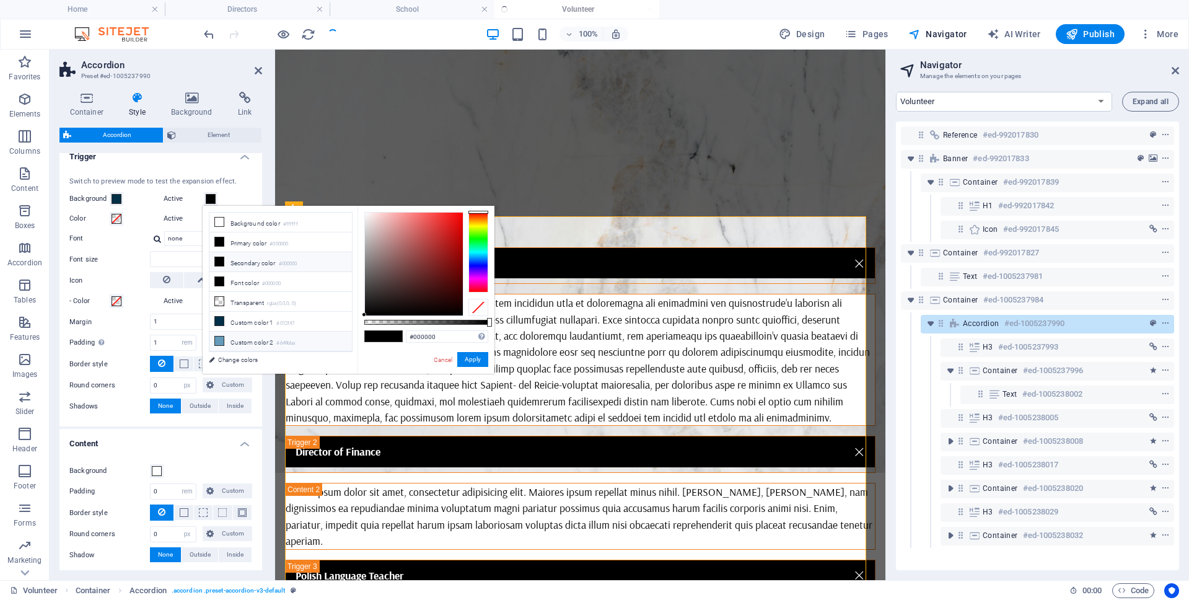
click at [219, 340] on icon at bounding box center [219, 341] width 9 height 9
type input "#649bba"
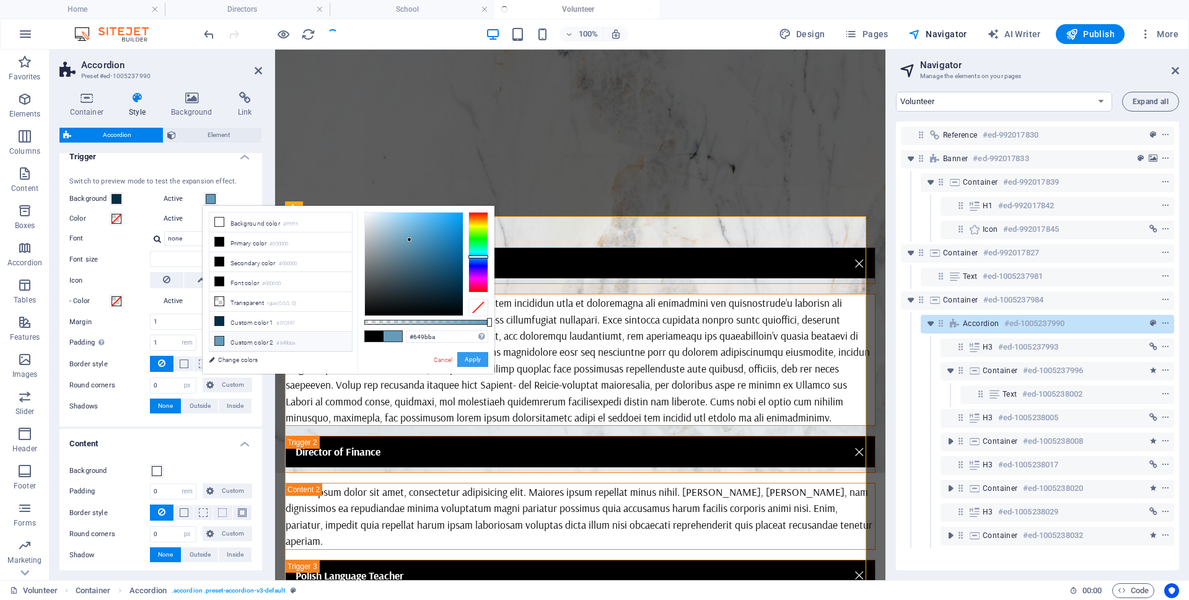
click at [474, 358] on button "Apply" at bounding box center [472, 359] width 31 height 15
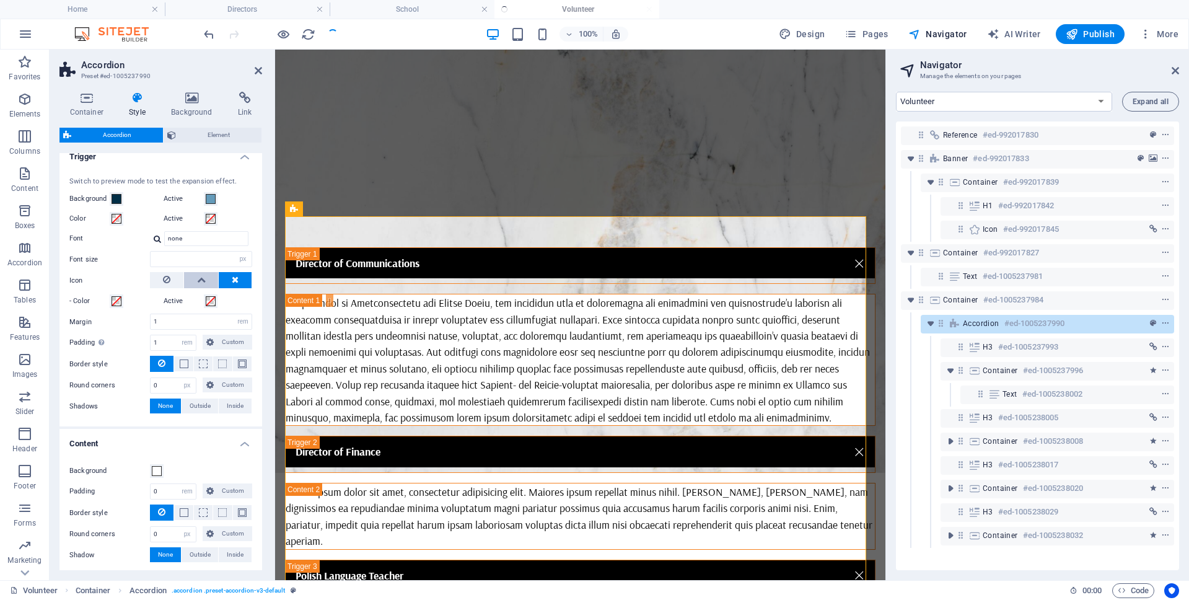
click at [200, 281] on icon at bounding box center [201, 279] width 9 height 15
click at [338, 31] on div at bounding box center [270, 34] width 139 height 20
click at [408, 39] on div "100% Design Pages Navigator AI Writer Publish More" at bounding box center [692, 34] width 982 height 20
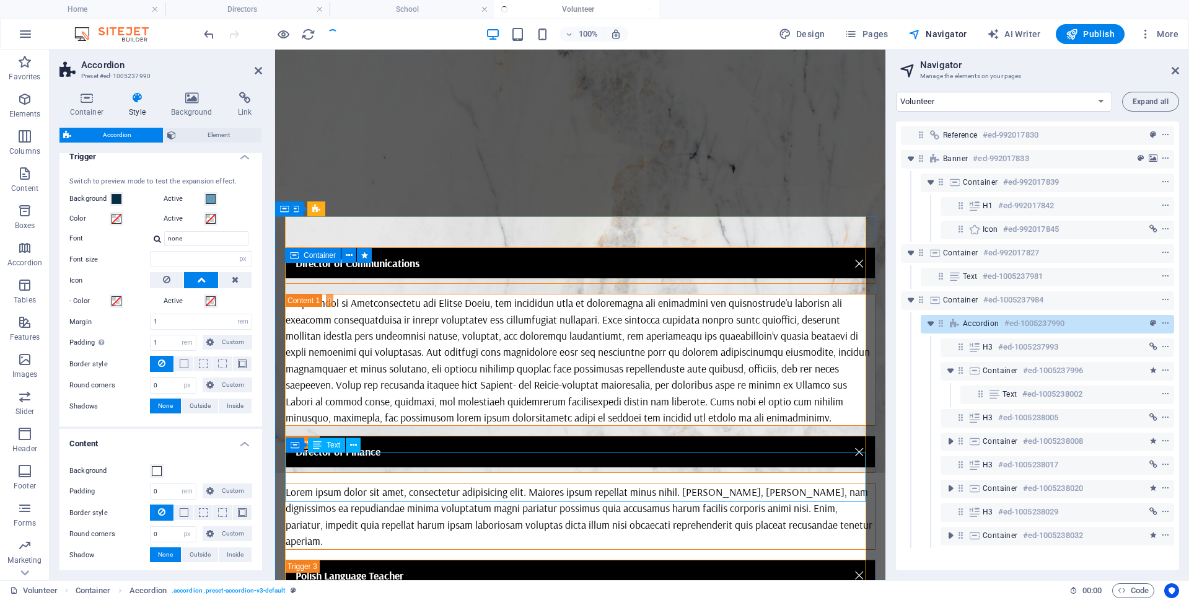
click at [422, 483] on div "Lorem ipsum dolor sit amet, consectetur adipisicing elit. Maiores ipsum repella…" at bounding box center [580, 516] width 589 height 66
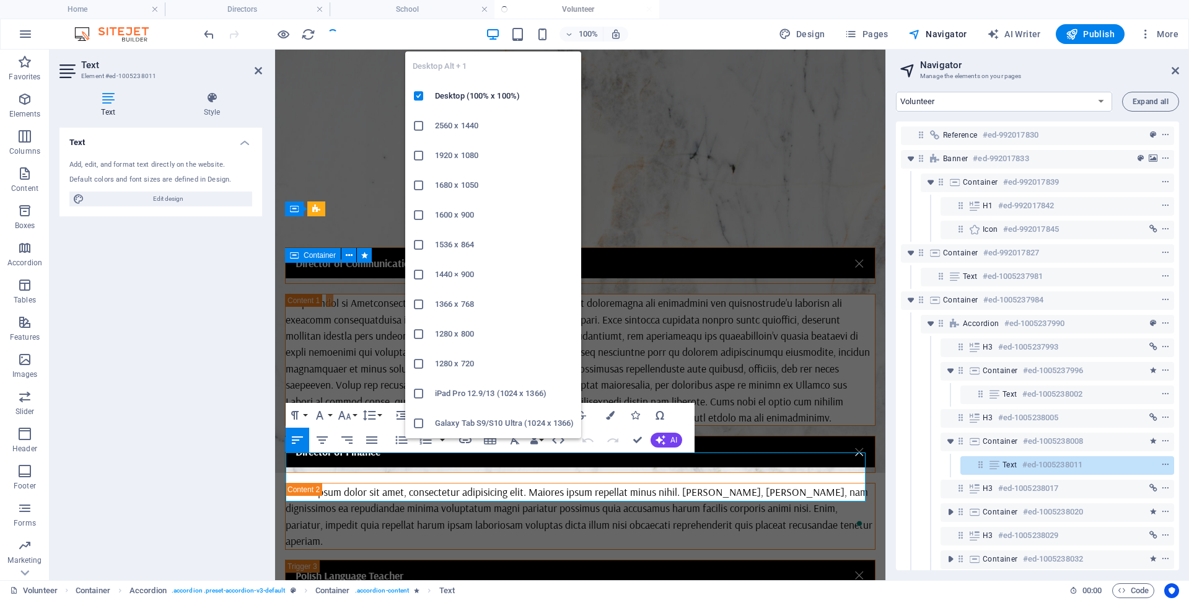
click at [495, 31] on icon "button" at bounding box center [493, 34] width 14 height 14
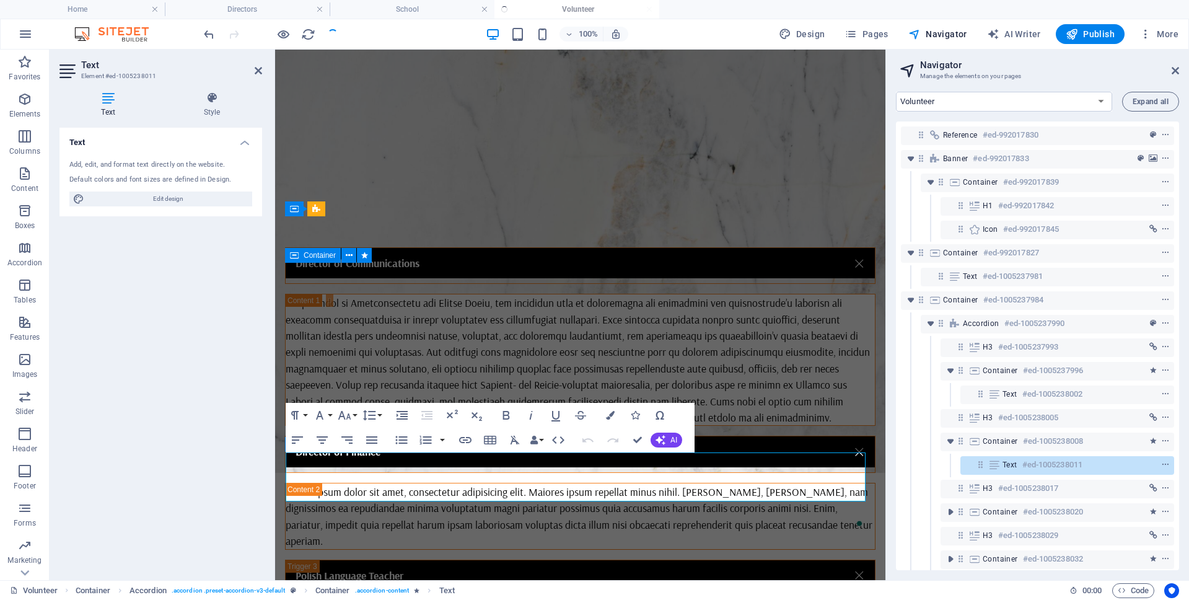
click at [542, 11] on ul "Home Directors School Volunteer" at bounding box center [594, 9] width 1189 height 19
click at [547, 9] on ul "Home Directors School Volunteer" at bounding box center [594, 9] width 1189 height 19
